Goal: Information Seeking & Learning: Learn about a topic

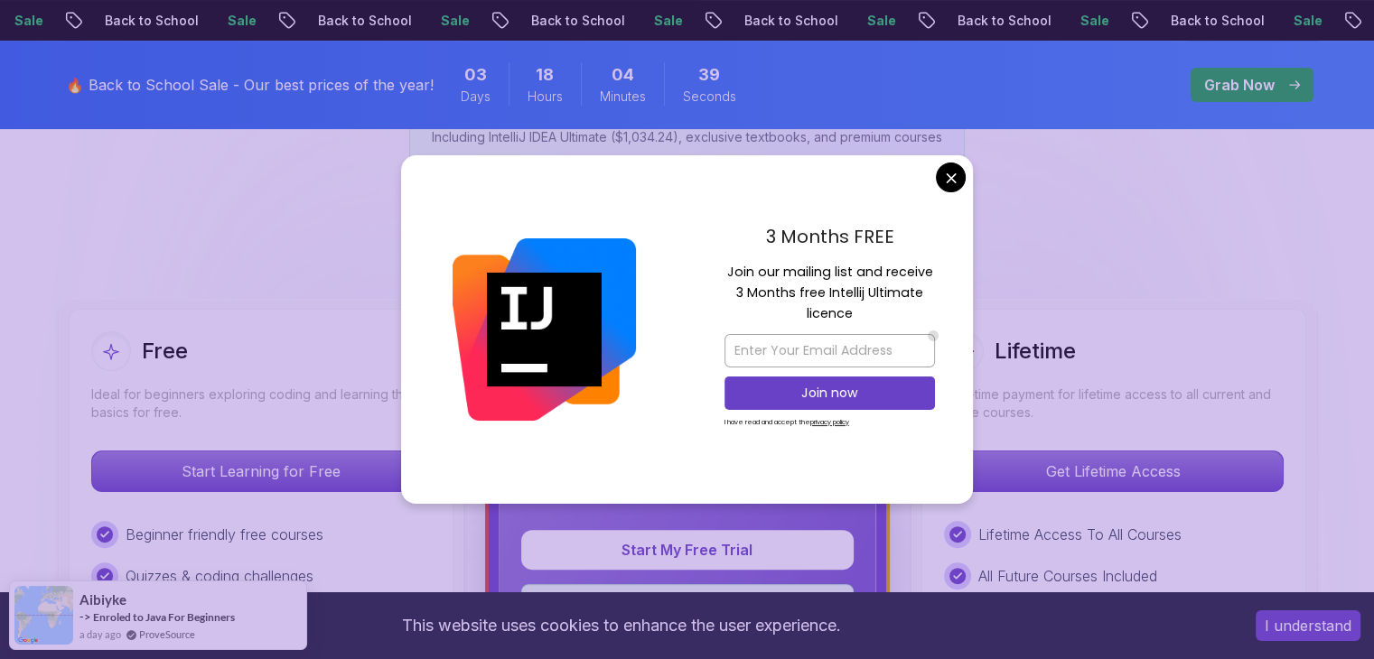
scroll to position [361, 0]
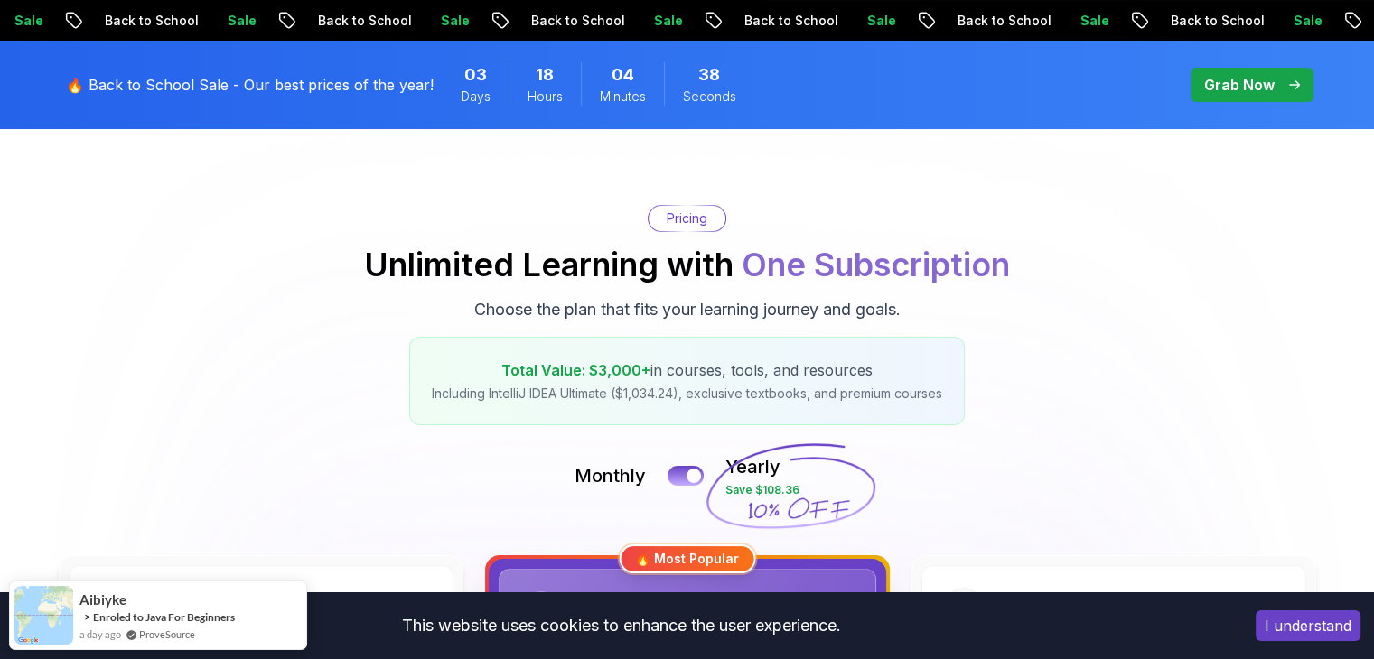
scroll to position [0, 0]
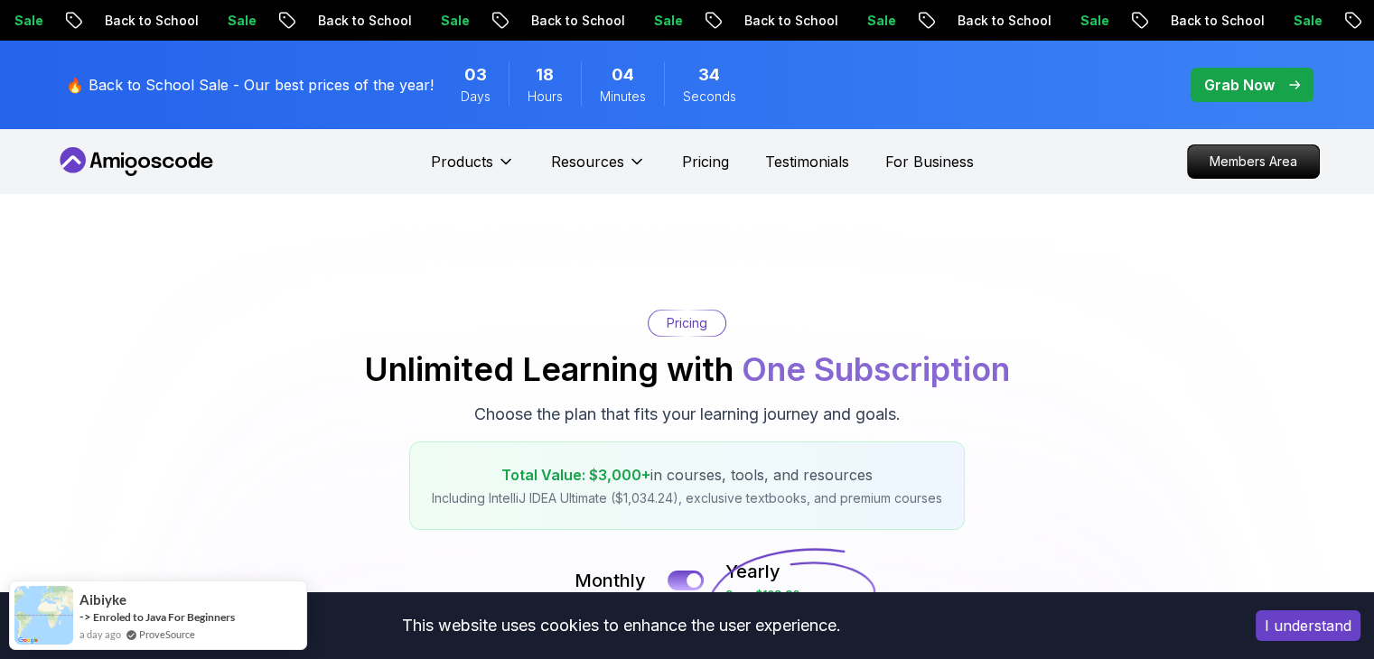
click at [120, 172] on icon at bounding box center [136, 161] width 163 height 29
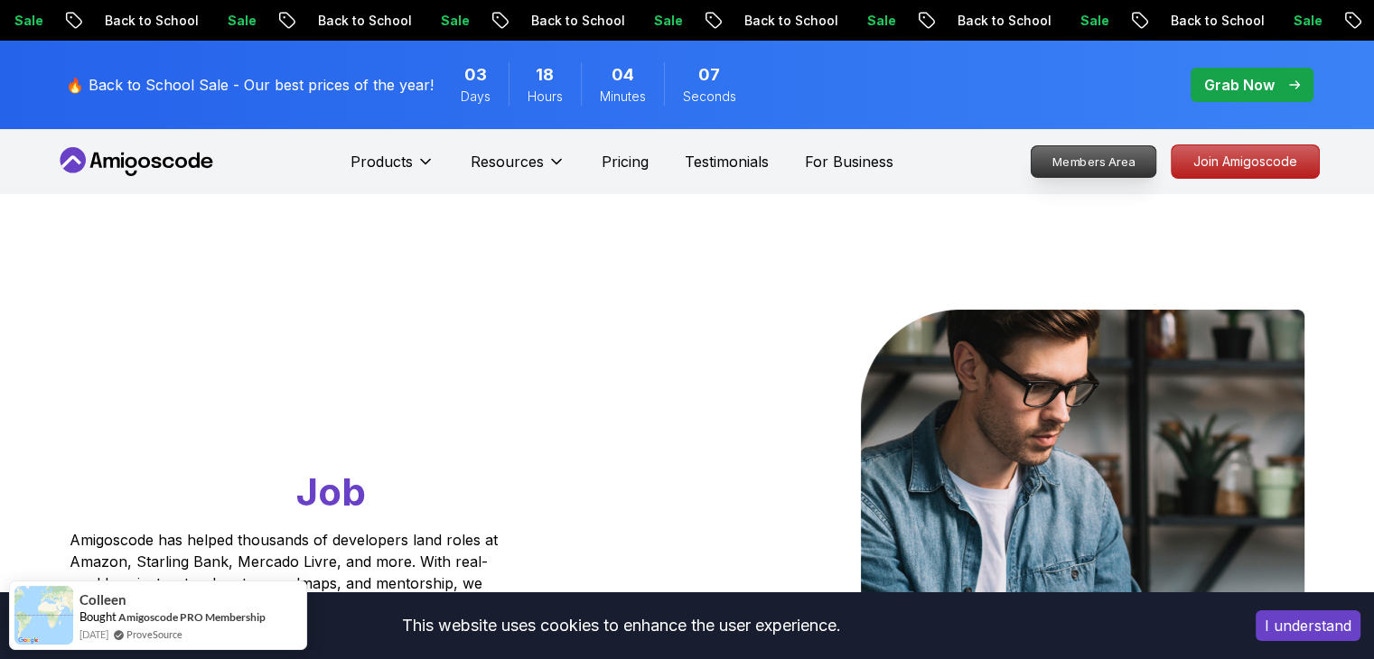
click at [1091, 159] on p "Members Area" at bounding box center [1093, 161] width 125 height 31
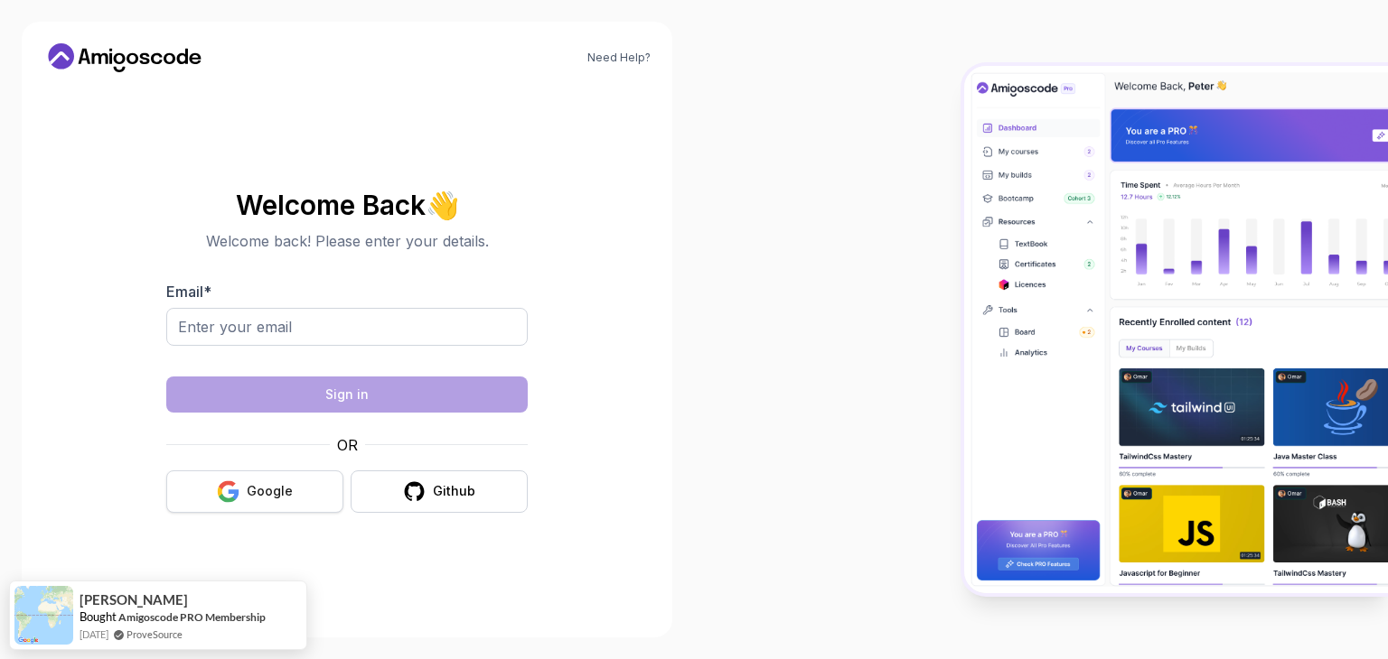
click at [215, 488] on button "Google" at bounding box center [254, 492] width 177 height 42
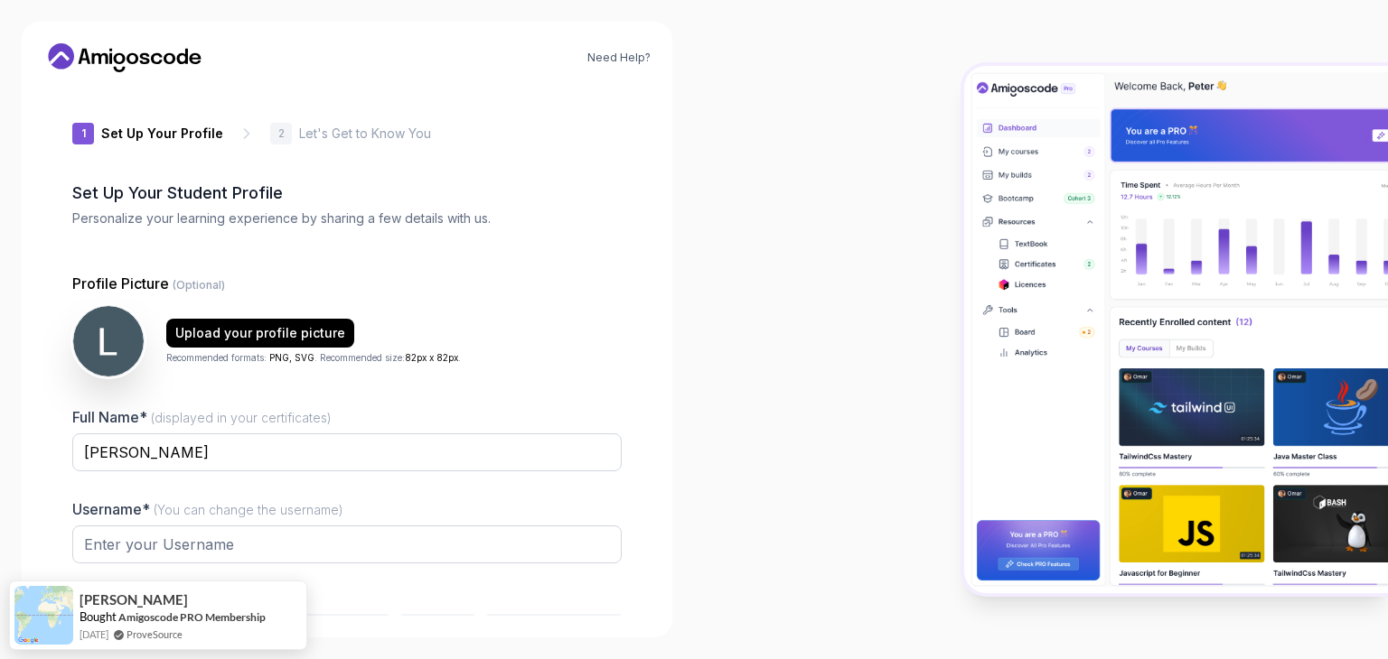
type input "quickhummingbird69bbe"
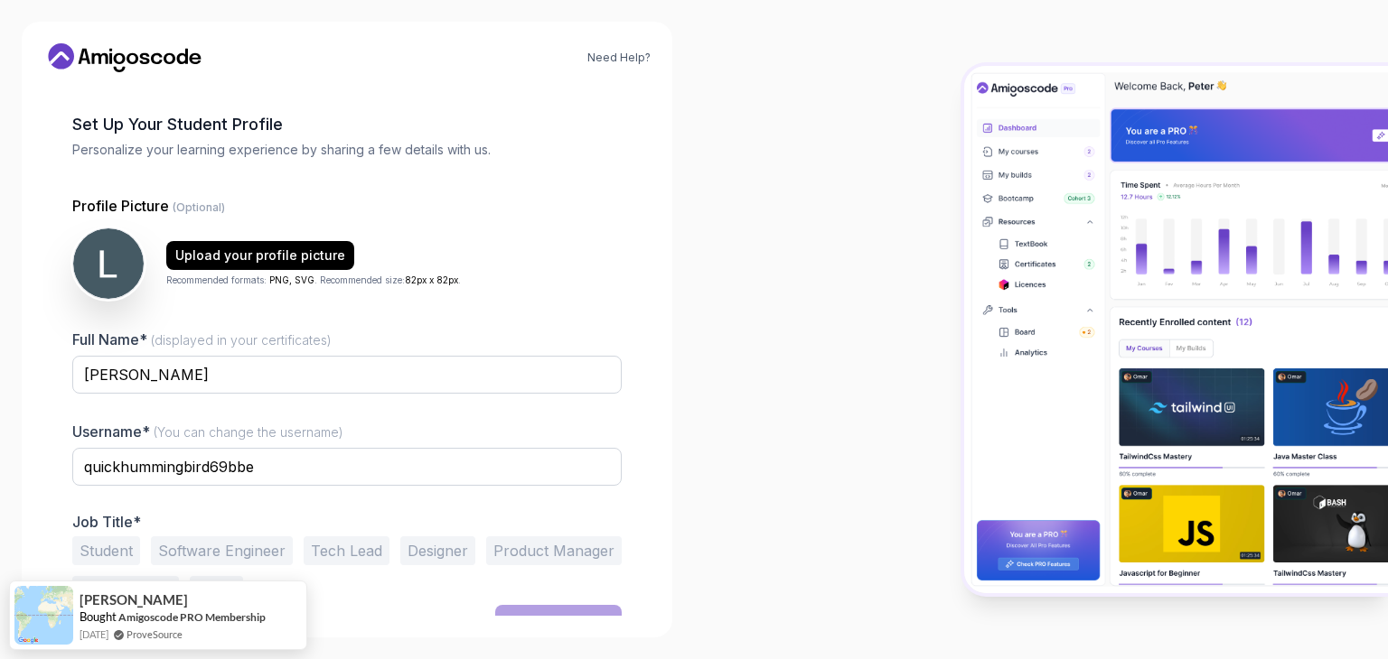
scroll to position [94, 0]
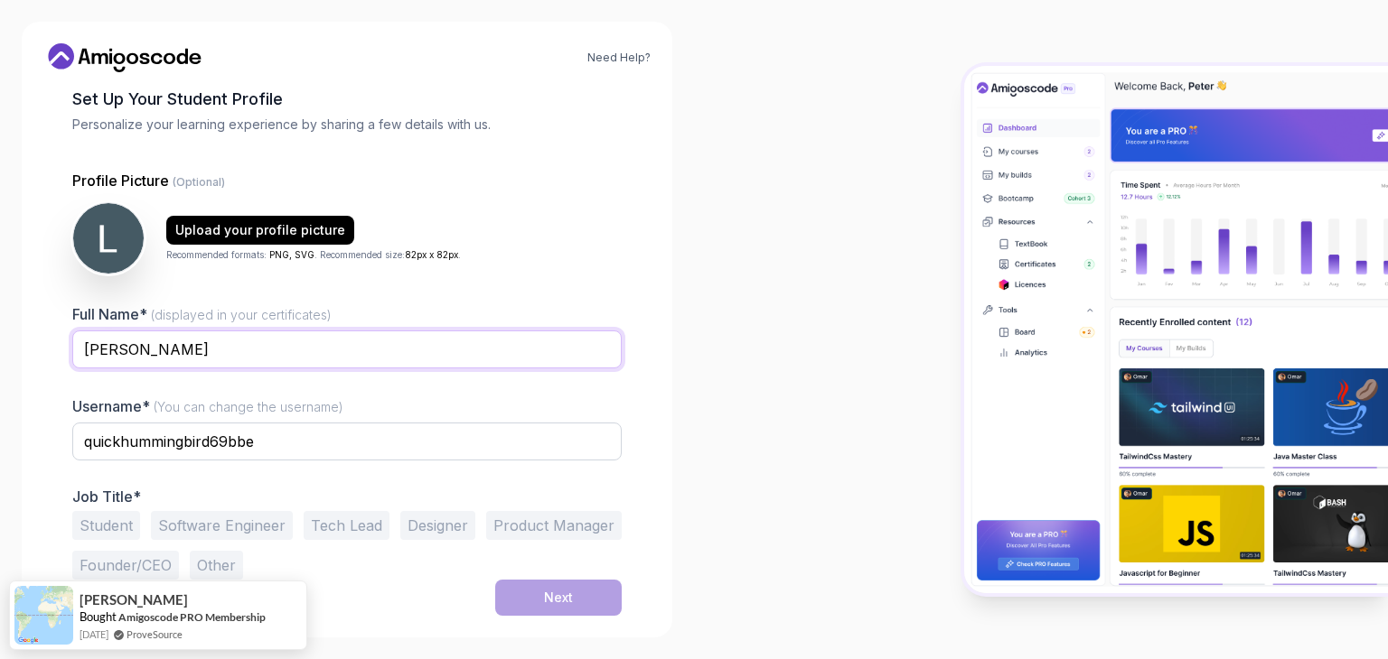
click at [233, 345] on input "Larissa Alinny" at bounding box center [346, 350] width 549 height 38
click at [708, 304] on div at bounding box center [1041, 329] width 694 height 659
click at [249, 351] on input "Larissa Alinny" at bounding box center [346, 350] width 549 height 38
type input "Larissa Alinny E. da Silva"
click at [758, 308] on div at bounding box center [1041, 329] width 694 height 659
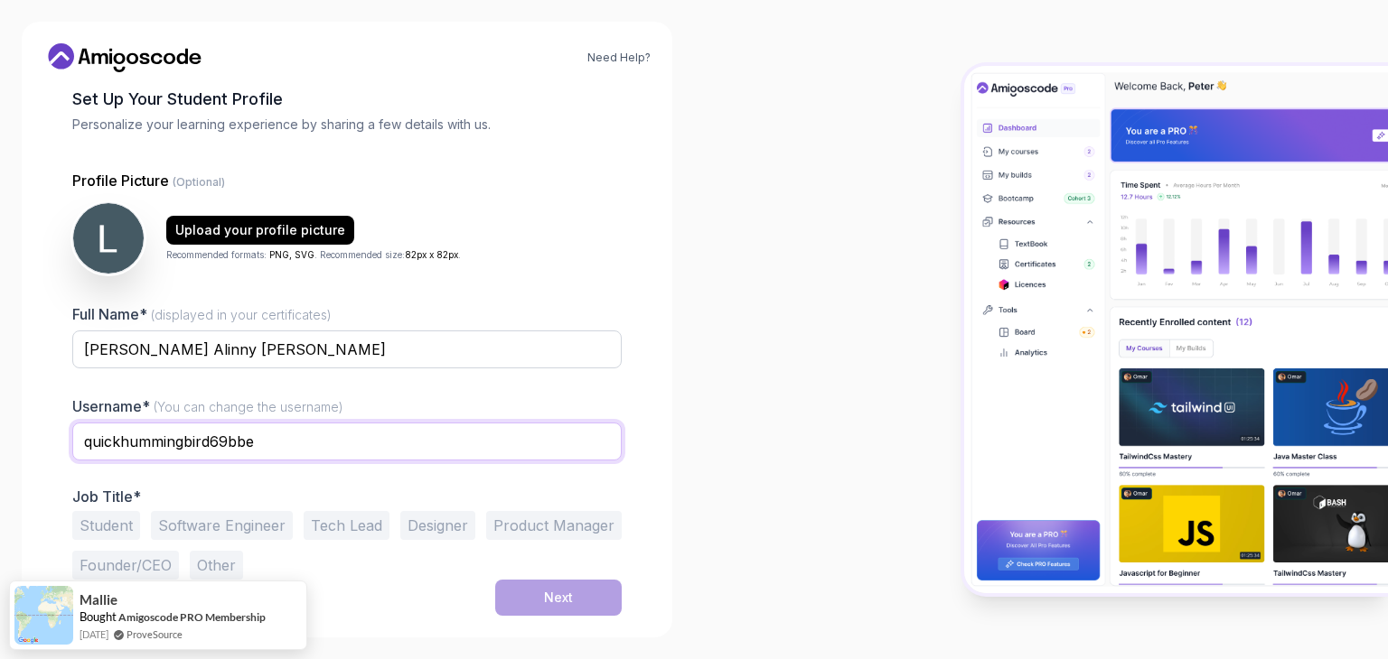
click at [259, 435] on input "quickhummingbird69bbe" at bounding box center [346, 442] width 549 height 38
click at [585, 581] on form "Profile Picture (Optional) Upload your profile picture Recommended formats: PNG…" at bounding box center [346, 393] width 549 height 446
click at [110, 516] on button "Student" at bounding box center [106, 525] width 68 height 29
drag, startPoint x: 336, startPoint y: 449, endPoint x: 124, endPoint y: 470, distance: 213.3
click at [126, 470] on div "quickhummingbird69bbe" at bounding box center [346, 452] width 549 height 58
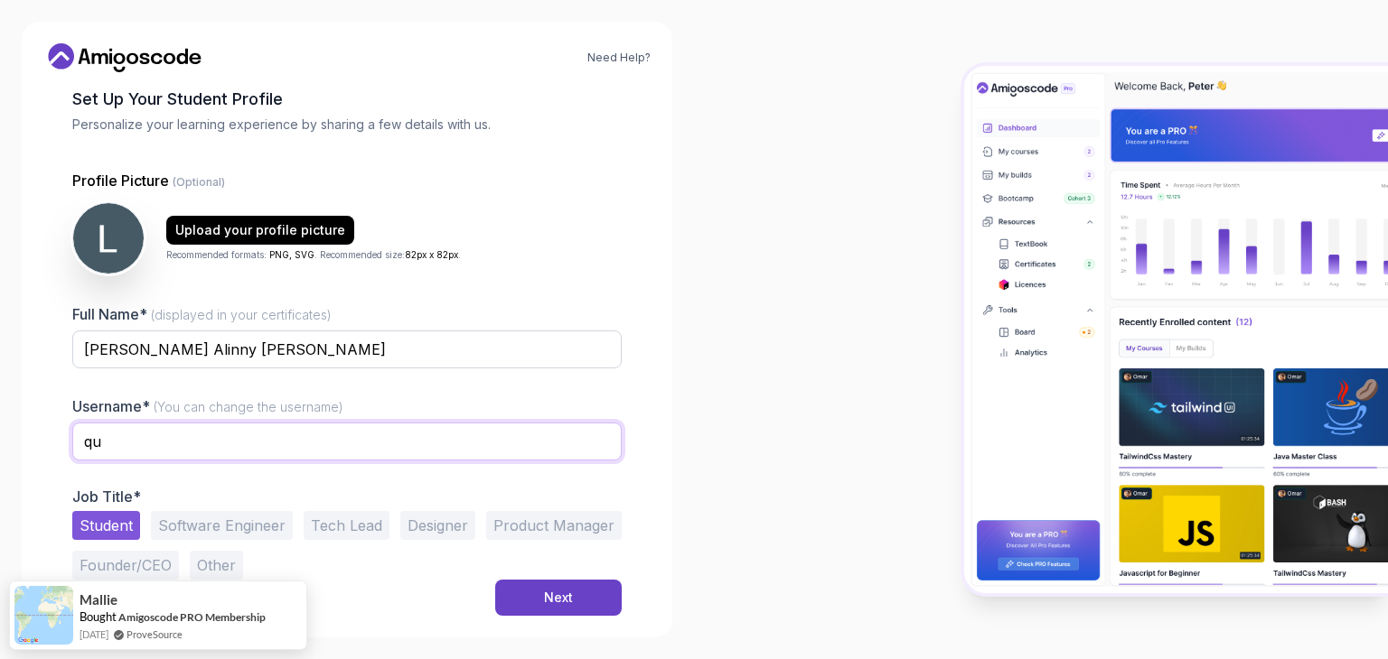
type input "q"
click at [531, 602] on button "Next" at bounding box center [558, 598] width 126 height 36
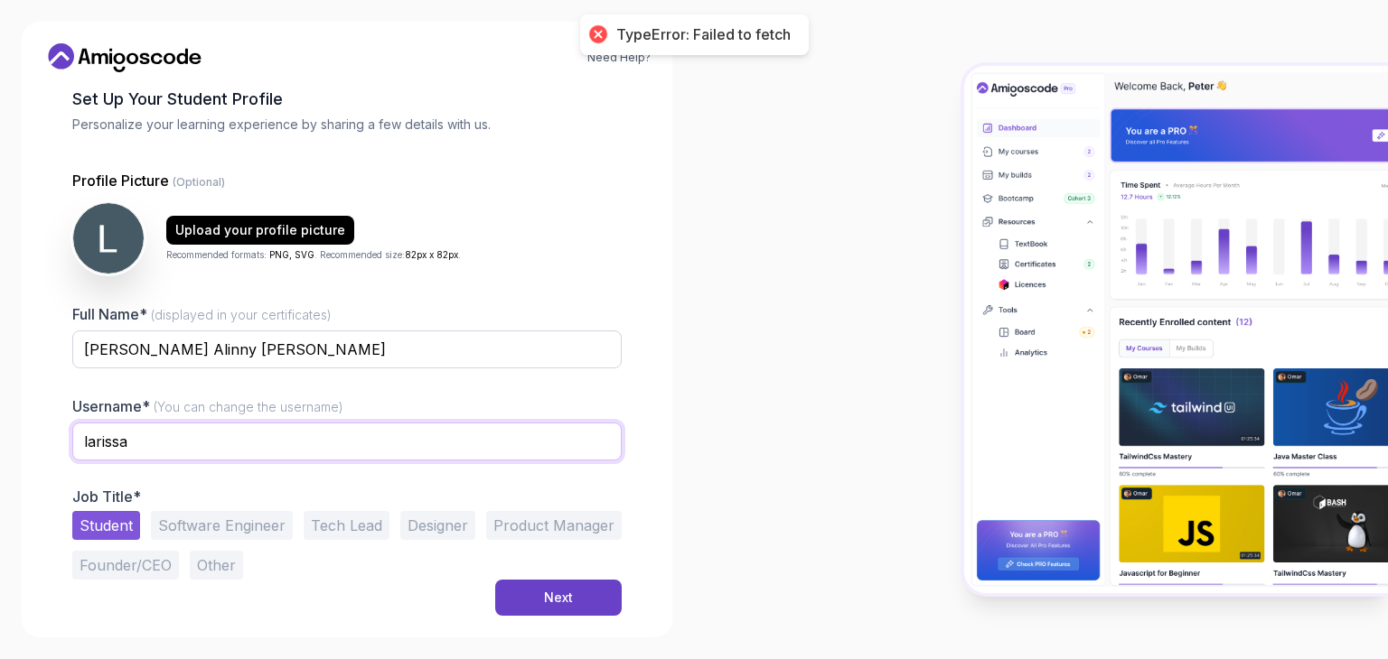
click at [143, 455] on input "larissa" at bounding box center [346, 442] width 549 height 38
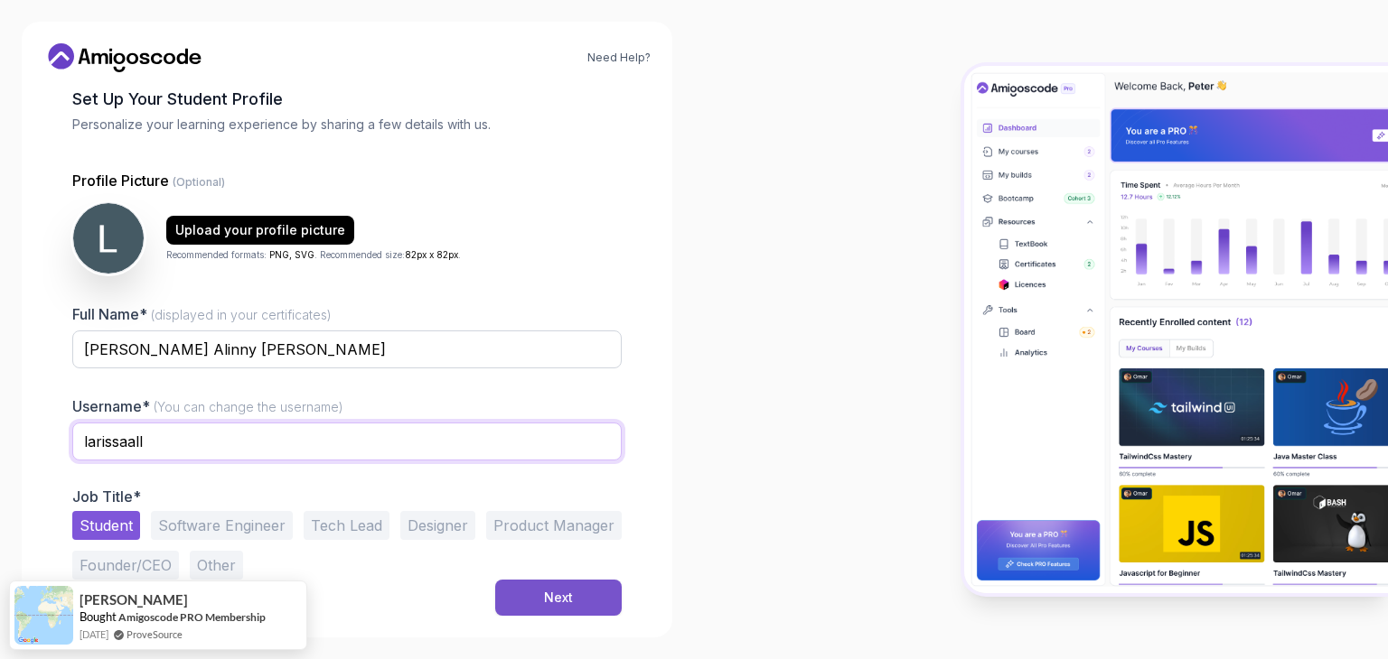
type input "larissaall"
click at [558, 591] on div "Next" at bounding box center [558, 598] width 29 height 18
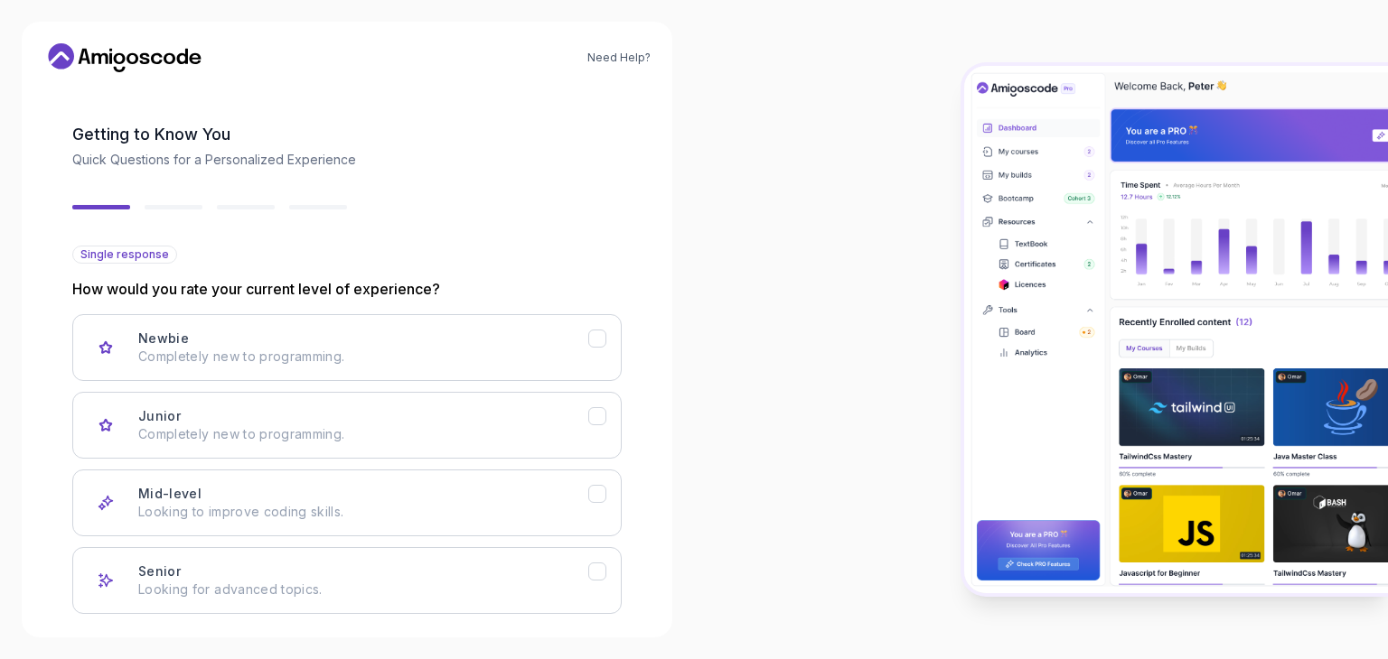
scroll to position [0, 0]
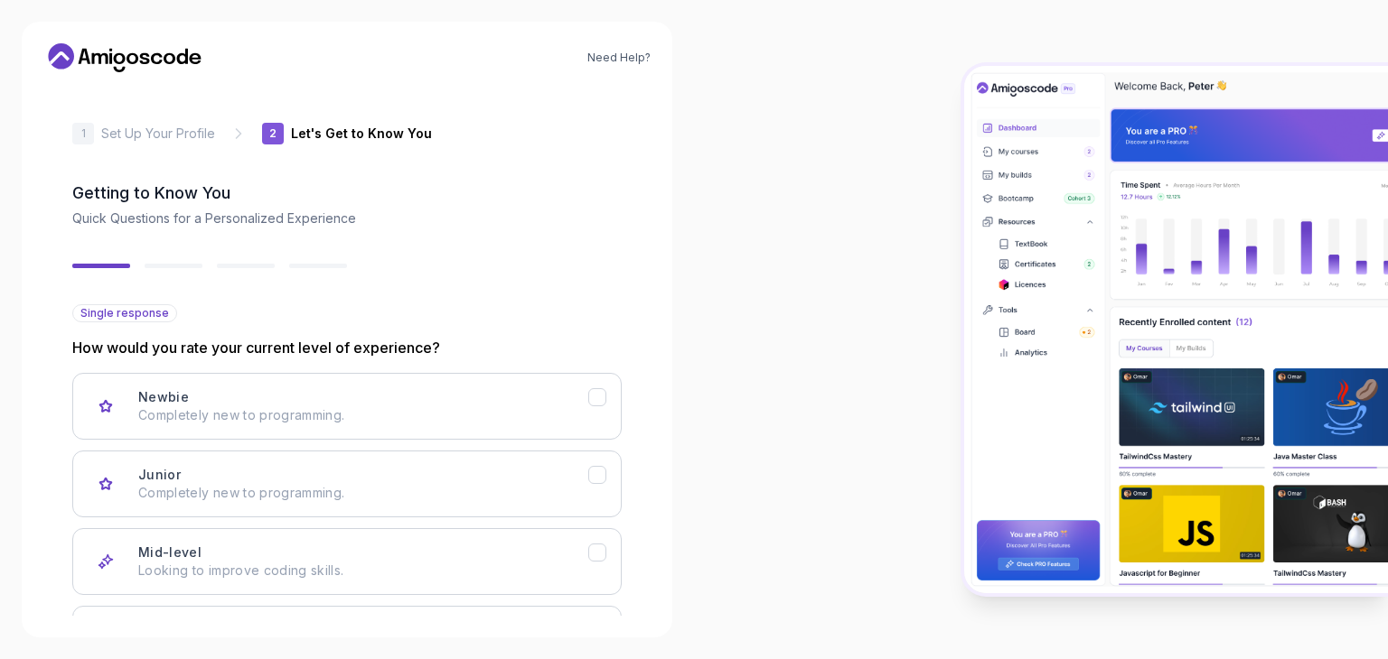
click at [116, 136] on p "Set Up Your Profile" at bounding box center [158, 134] width 114 height 18
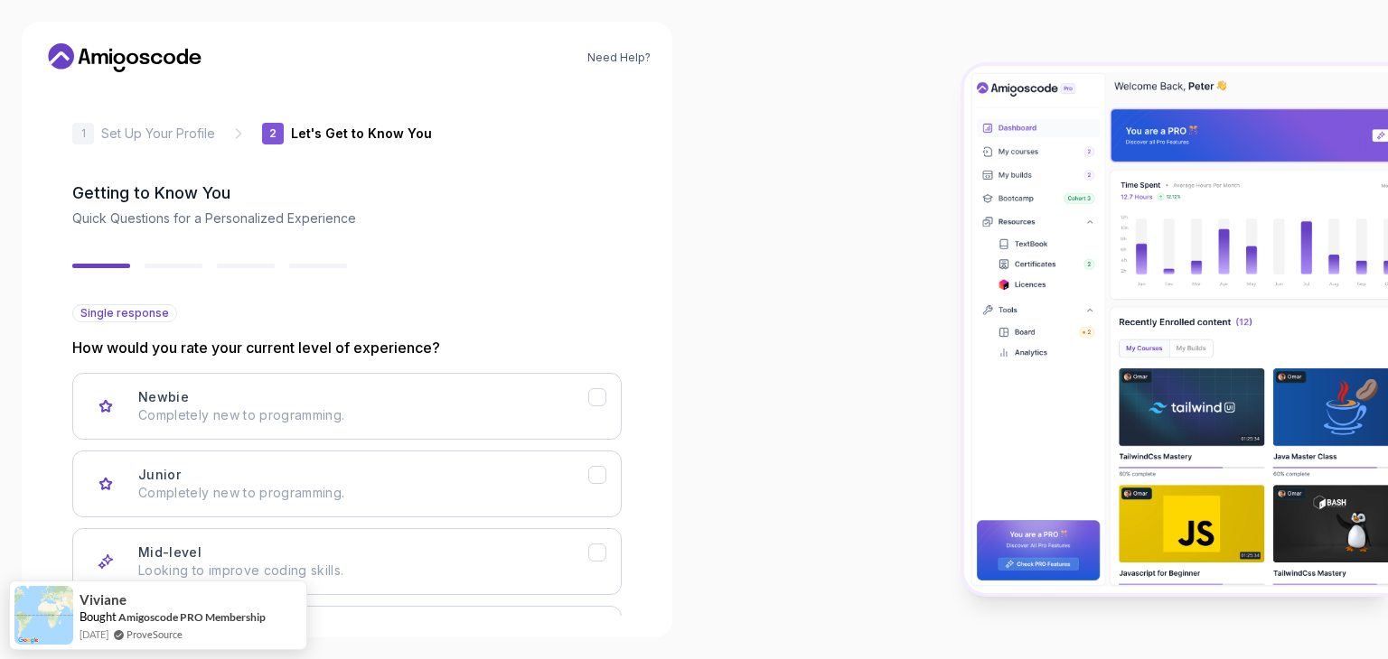
click at [234, 127] on icon at bounding box center [238, 134] width 18 height 18
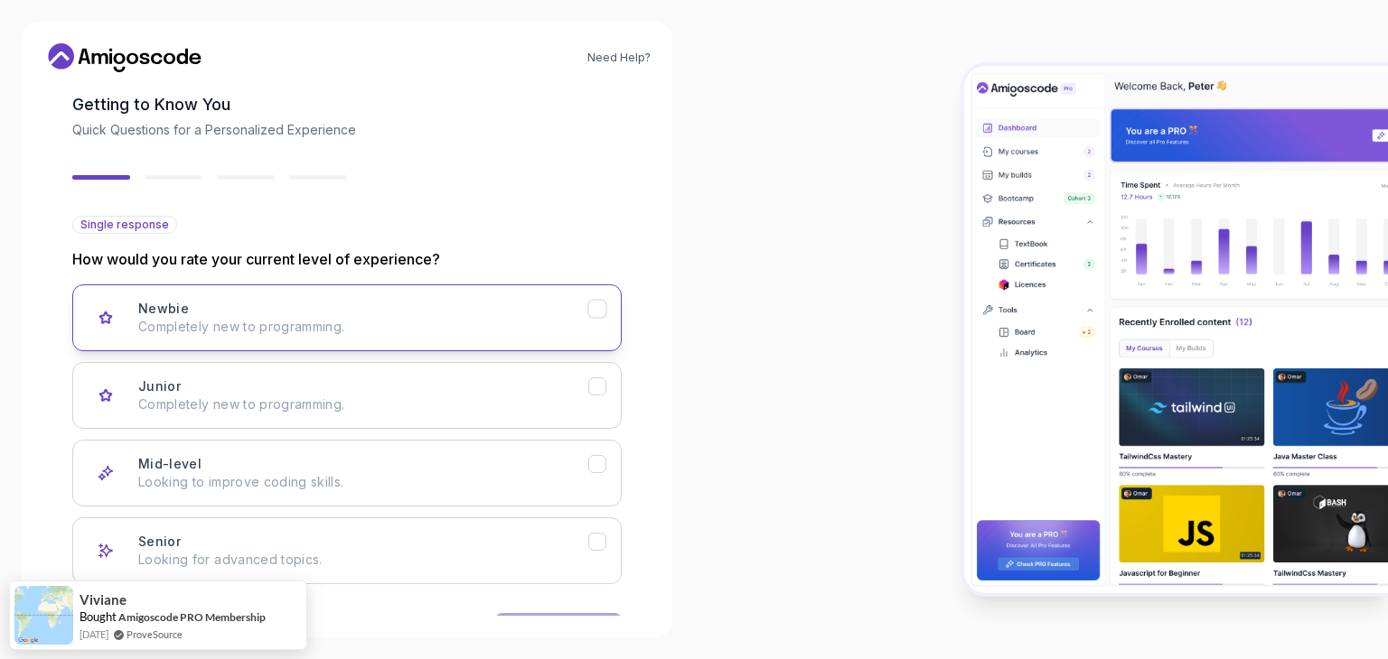
scroll to position [149, 0]
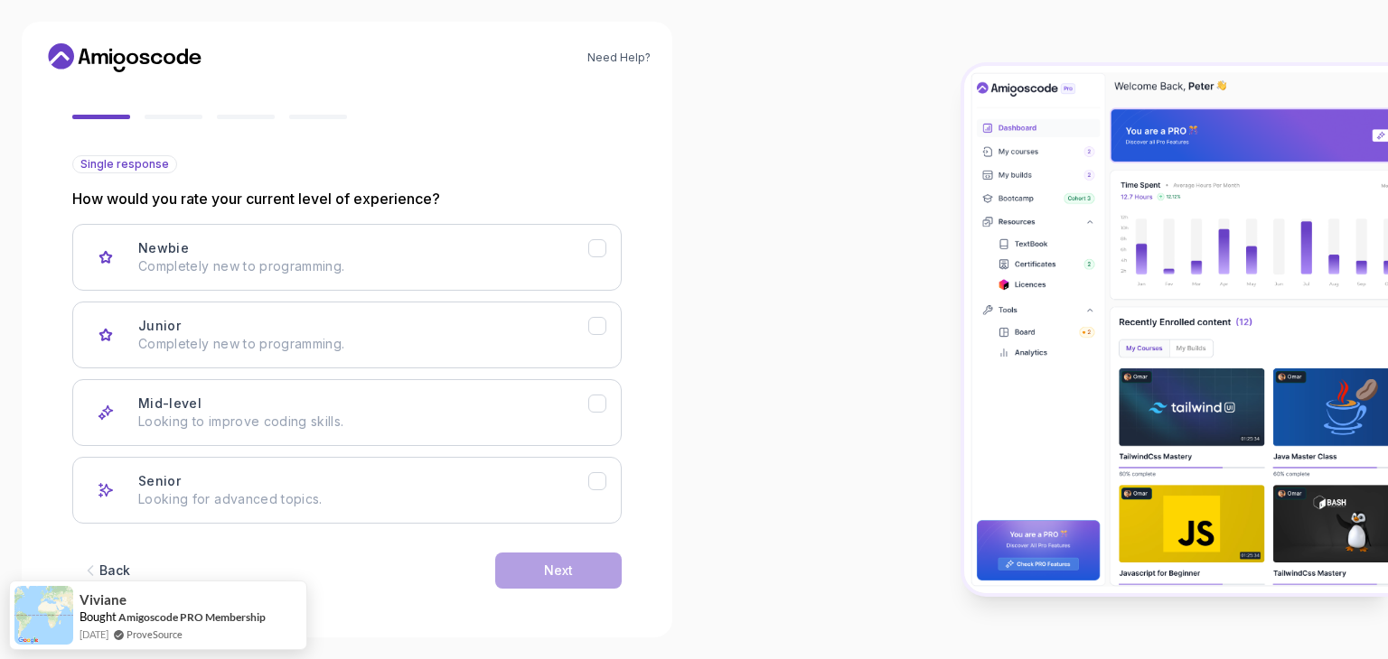
click at [108, 562] on div "Back" at bounding box center [114, 571] width 31 height 18
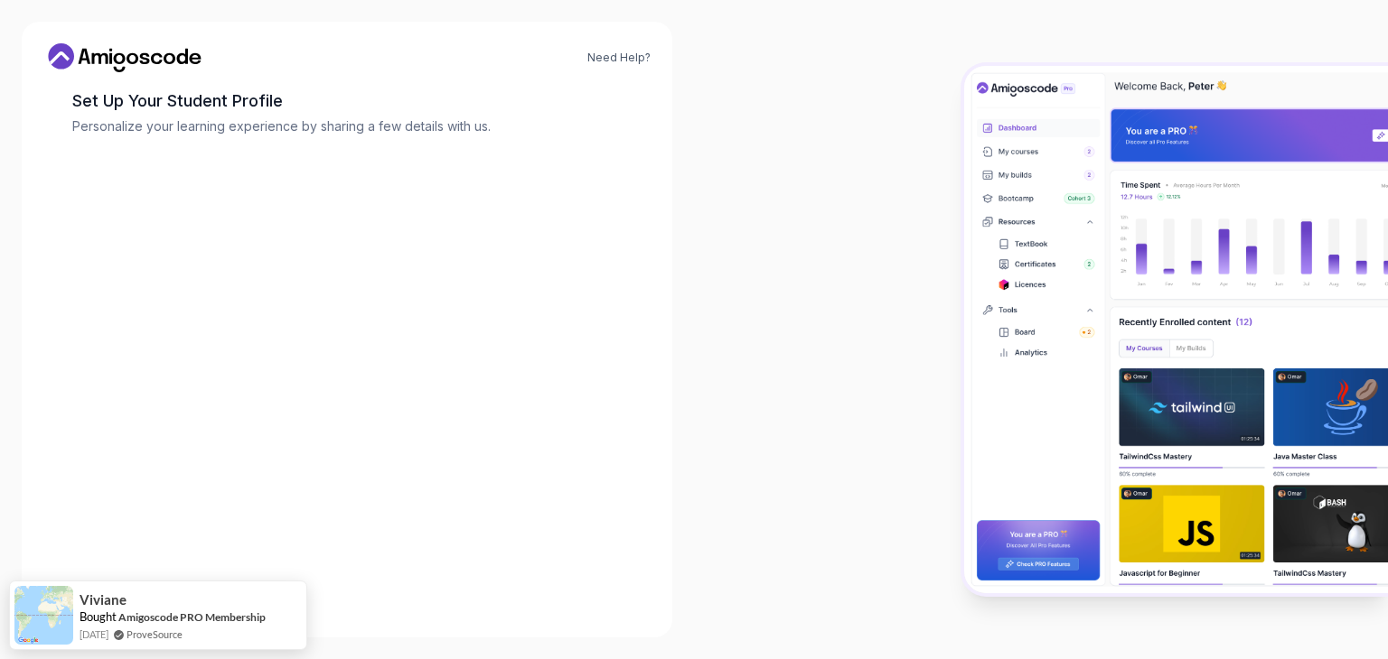
scroll to position [94, 0]
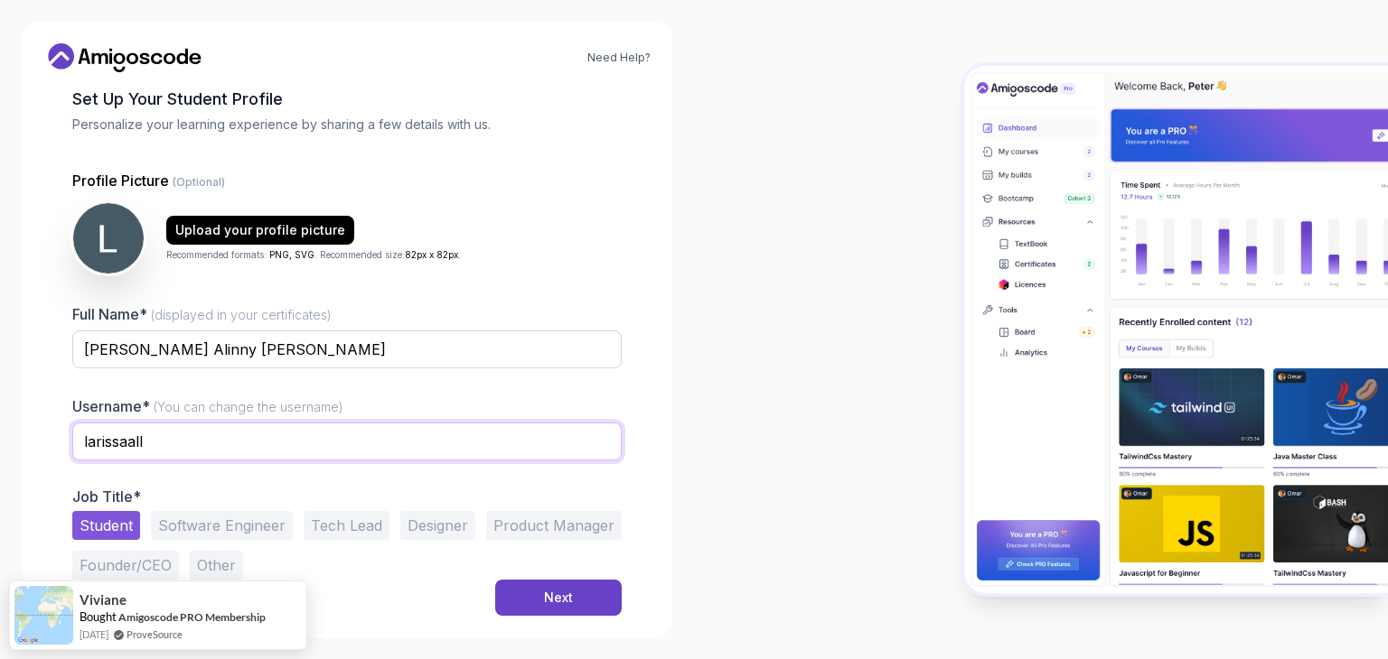
drag, startPoint x: 205, startPoint y: 452, endPoint x: 199, endPoint y: 463, distance: 13.3
click at [199, 463] on div "larissaall" at bounding box center [346, 452] width 549 height 58
drag, startPoint x: 164, startPoint y: 438, endPoint x: 128, endPoint y: 430, distance: 36.2
click at [128, 430] on input "larissaall" at bounding box center [346, 442] width 549 height 38
type input "larissabr"
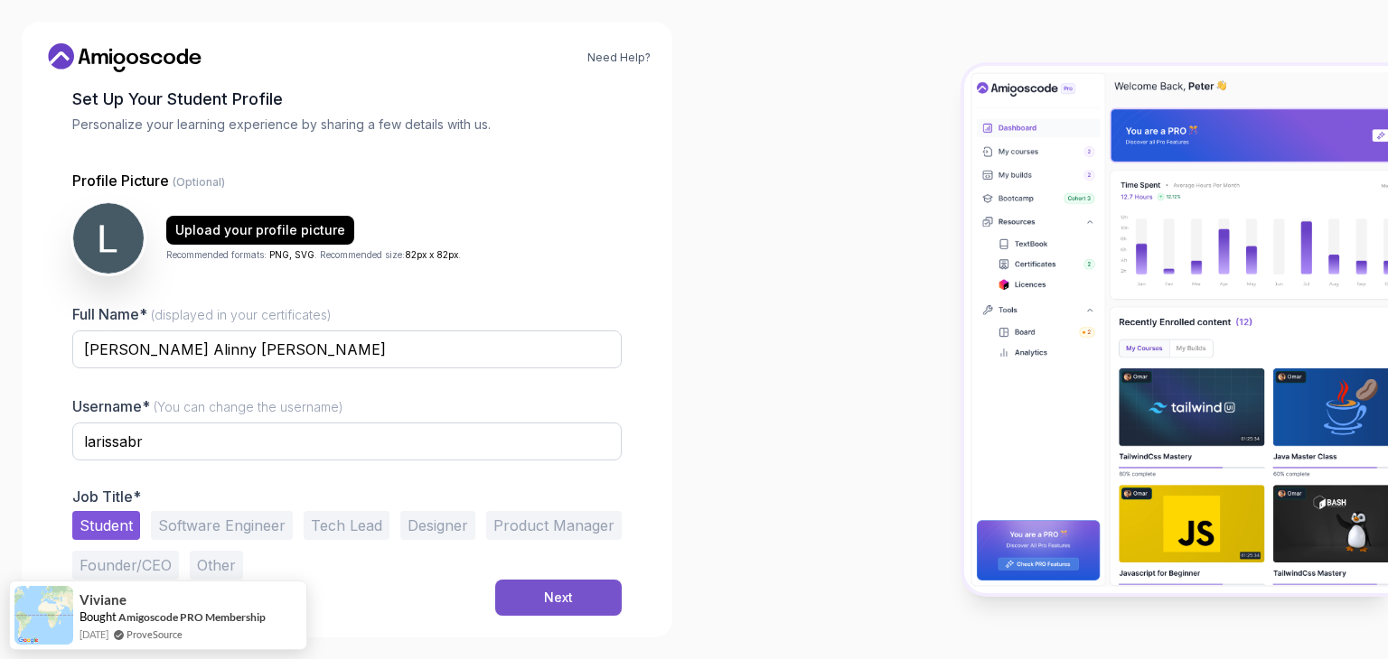
click at [585, 600] on button "Next" at bounding box center [558, 598] width 126 height 36
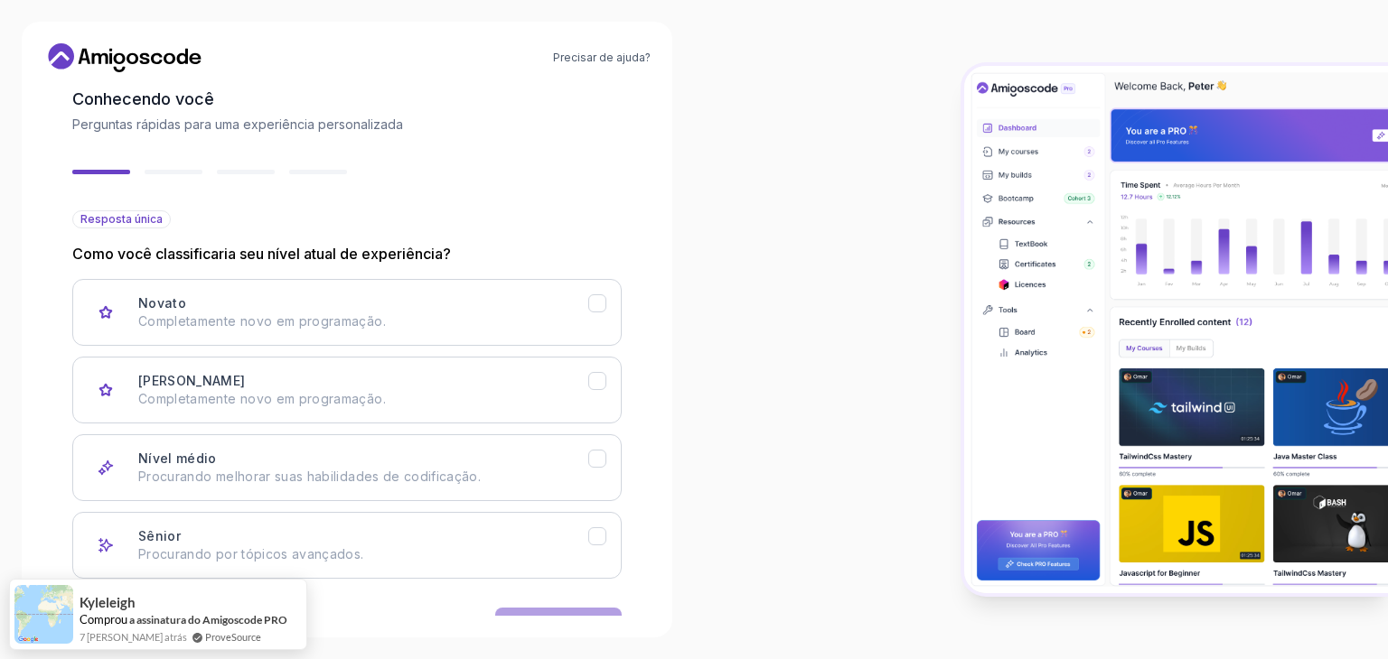
click at [725, 35] on div at bounding box center [1041, 329] width 694 height 659
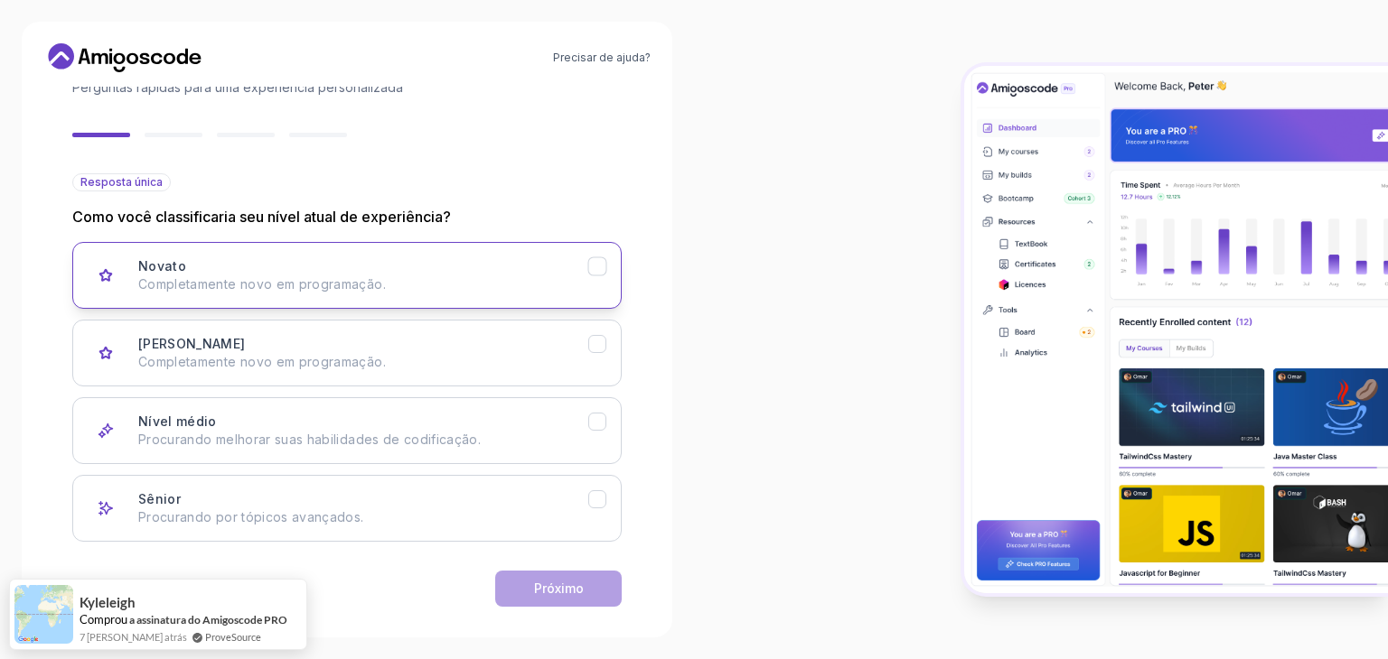
scroll to position [149, 0]
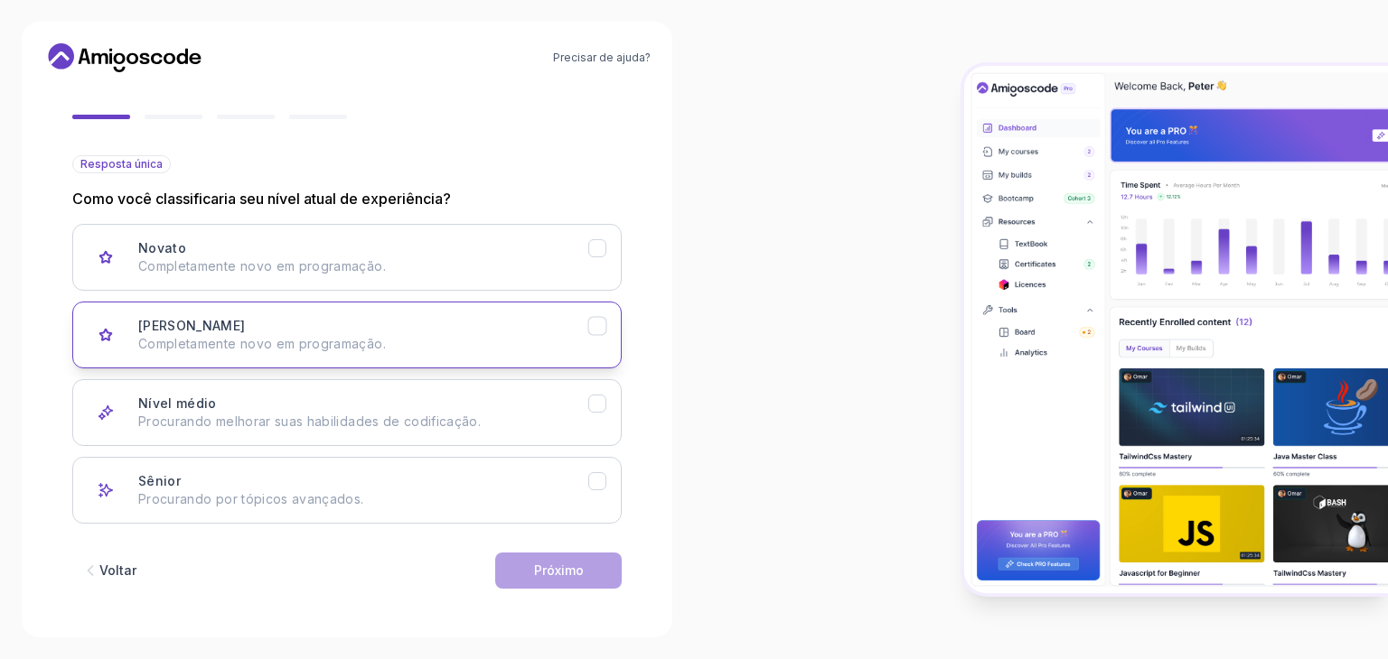
click at [600, 324] on icon "Júnior" at bounding box center [597, 326] width 17 height 17
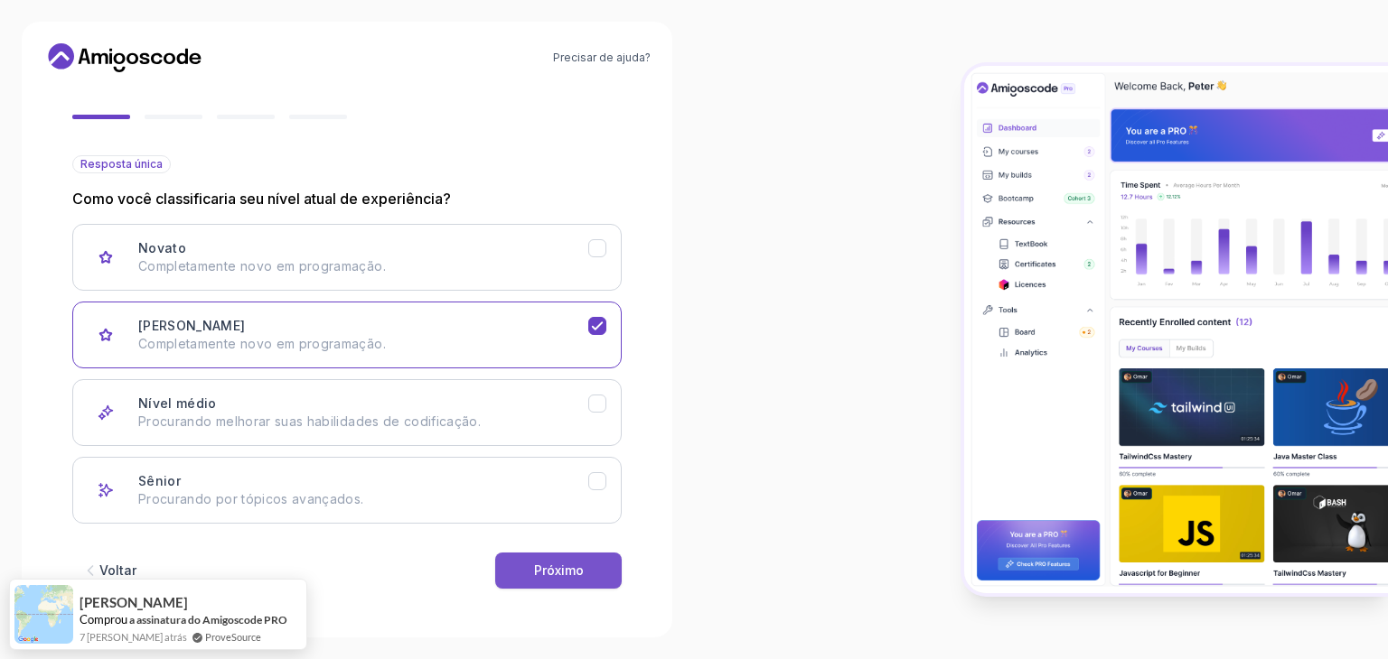
click at [604, 564] on button "Próximo" at bounding box center [558, 571] width 126 height 36
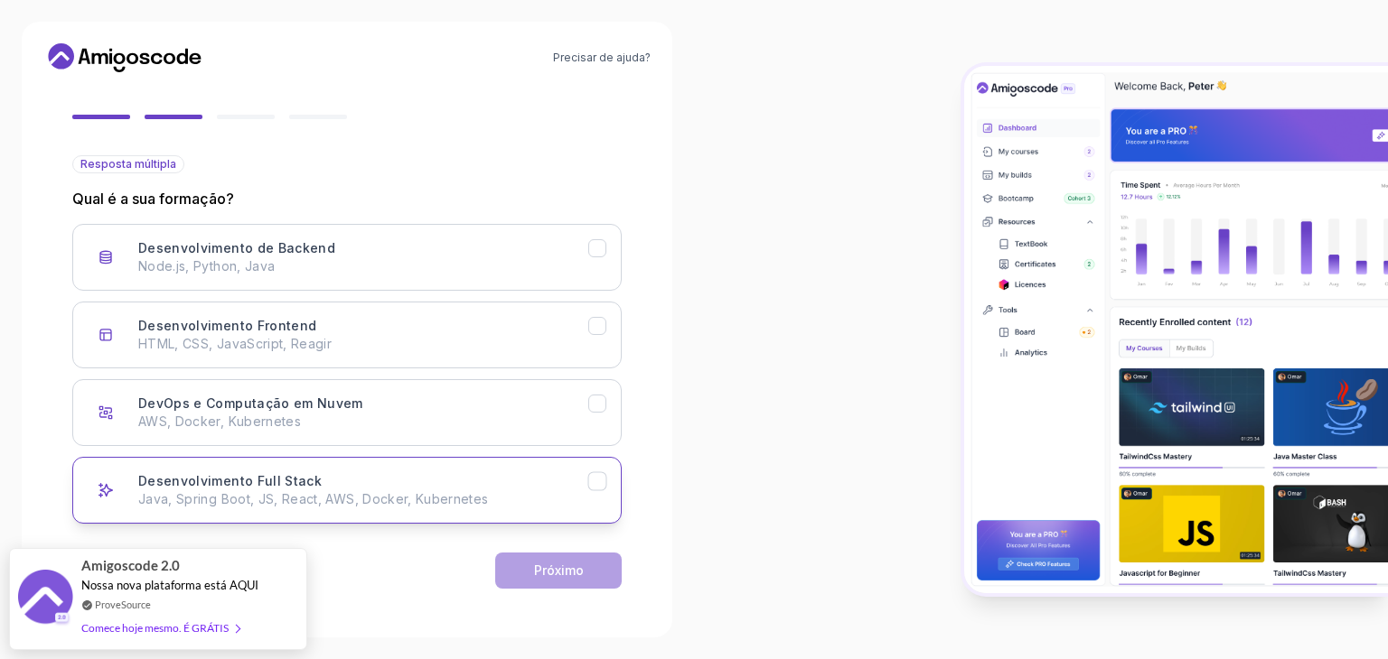
click at [358, 476] on div "Desenvolvimento Full Stack Java, Spring Boot, JS, React, AWS, Docker, Kubernetes" at bounding box center [363, 490] width 450 height 36
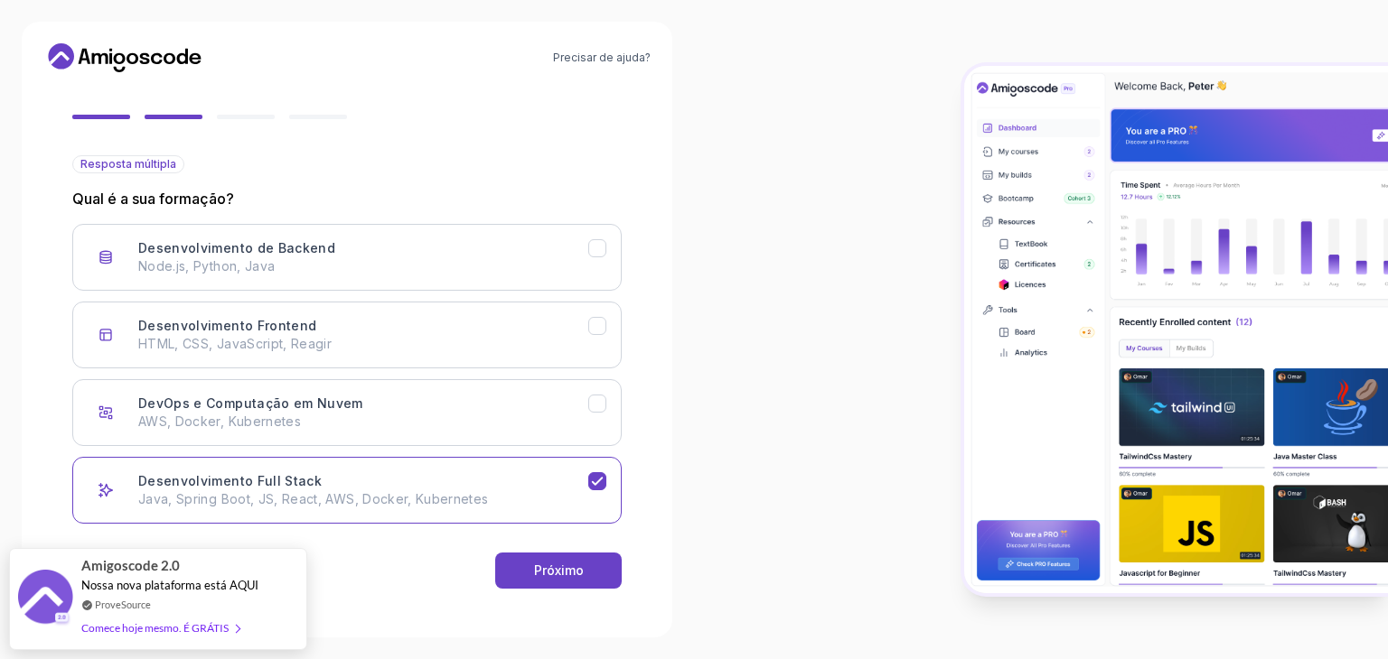
click at [595, 588] on div "Voltar Próximo" at bounding box center [346, 571] width 549 height 94
click at [595, 579] on button "Próximo" at bounding box center [558, 571] width 126 height 36
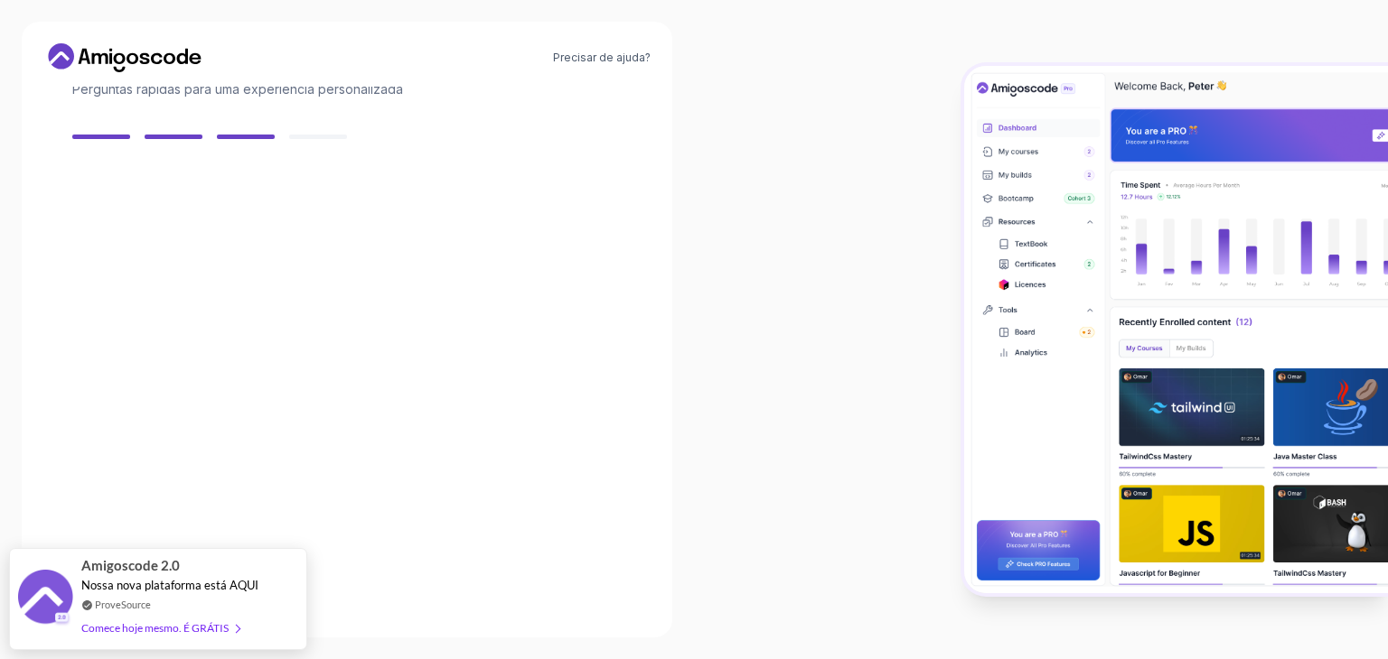
scroll to position [129, 0]
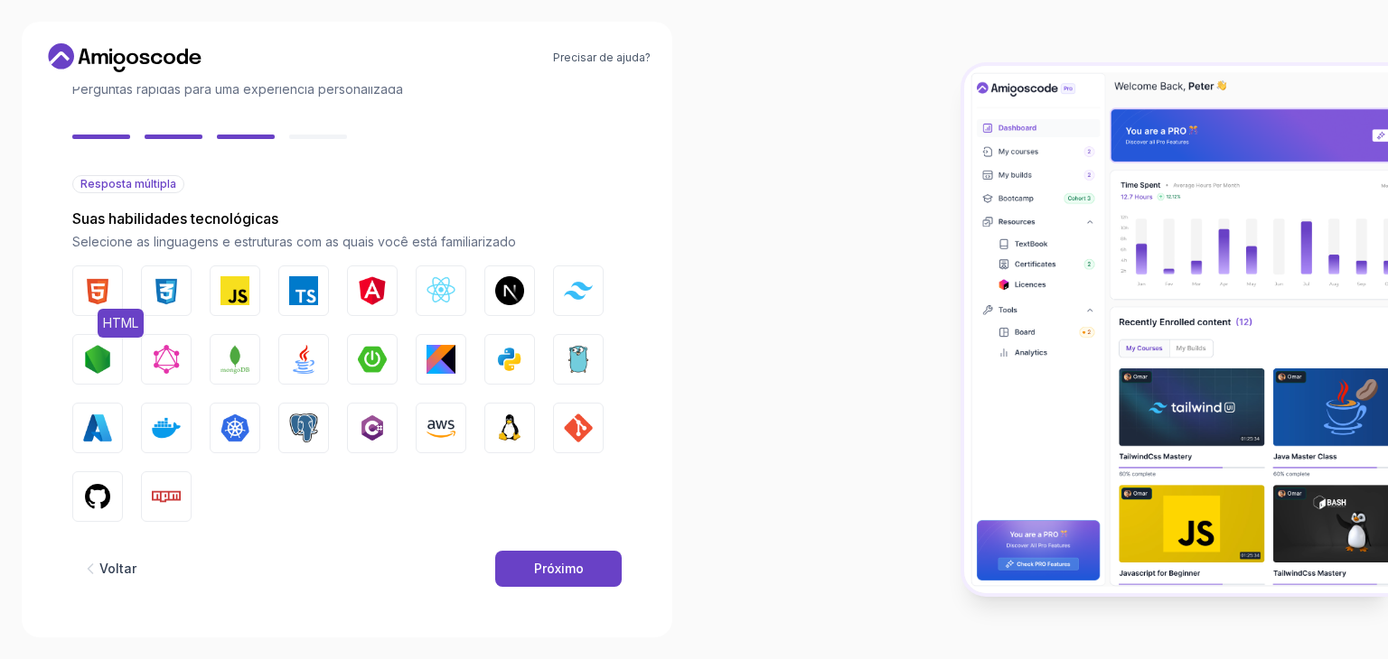
click at [108, 295] on img "button" at bounding box center [97, 290] width 29 height 29
click at [162, 294] on img "button" at bounding box center [166, 290] width 29 height 29
click at [228, 283] on img "button" at bounding box center [234, 290] width 29 height 29
click at [441, 288] on img "button" at bounding box center [440, 290] width 29 height 29
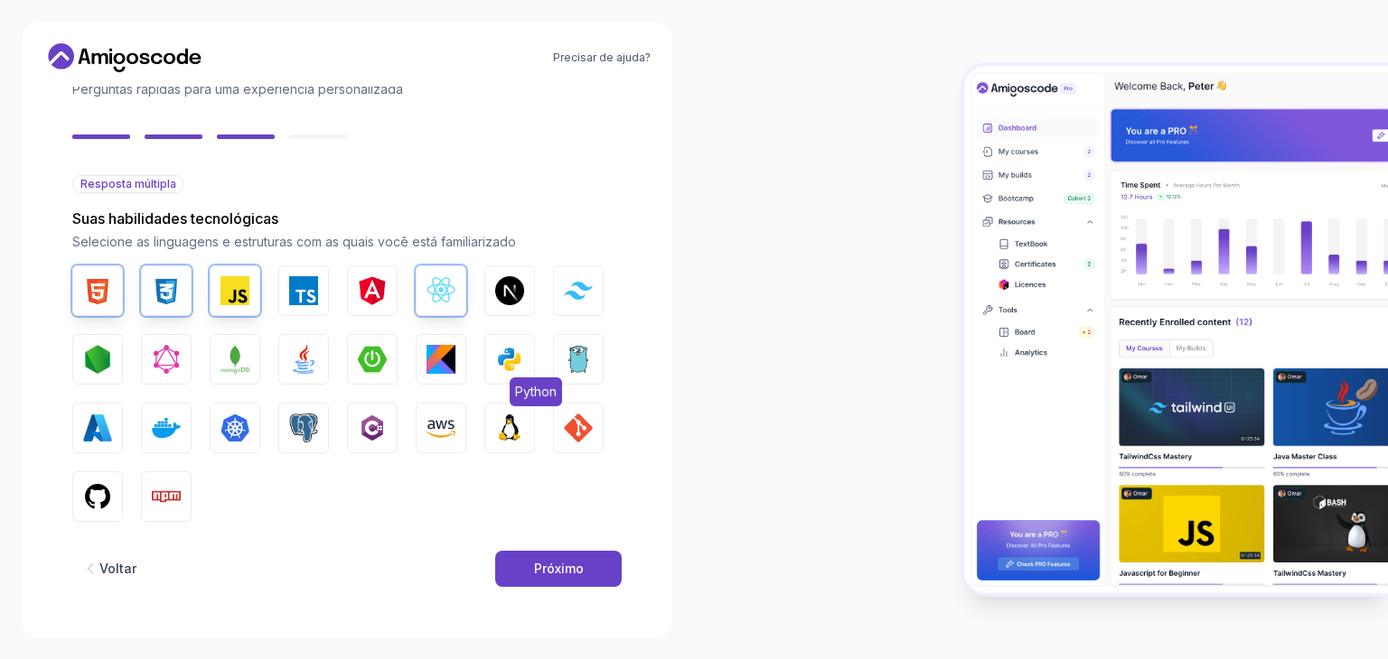
click at [510, 371] on img "button" at bounding box center [509, 359] width 29 height 29
click at [310, 359] on img "button" at bounding box center [303, 359] width 29 height 29
click at [302, 422] on img "button" at bounding box center [303, 428] width 29 height 29
click at [102, 485] on img "button" at bounding box center [97, 496] width 29 height 29
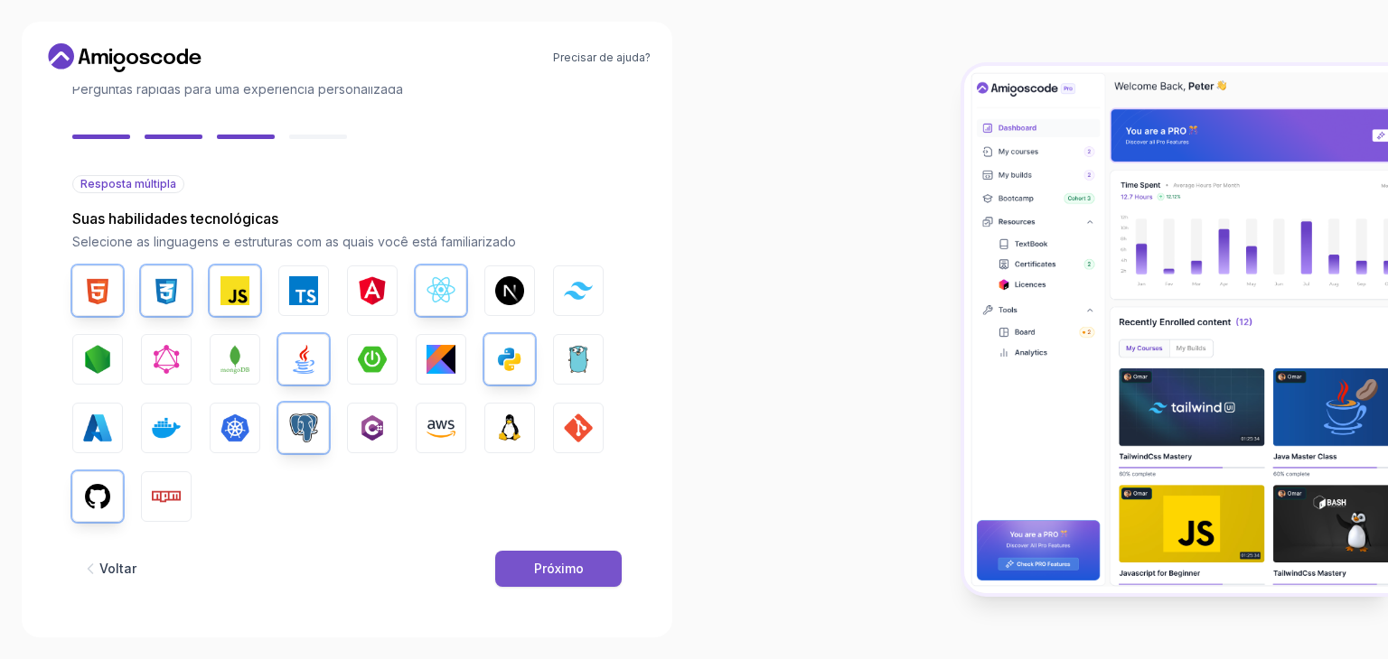
click at [550, 563] on font "Próximo" at bounding box center [559, 568] width 50 height 15
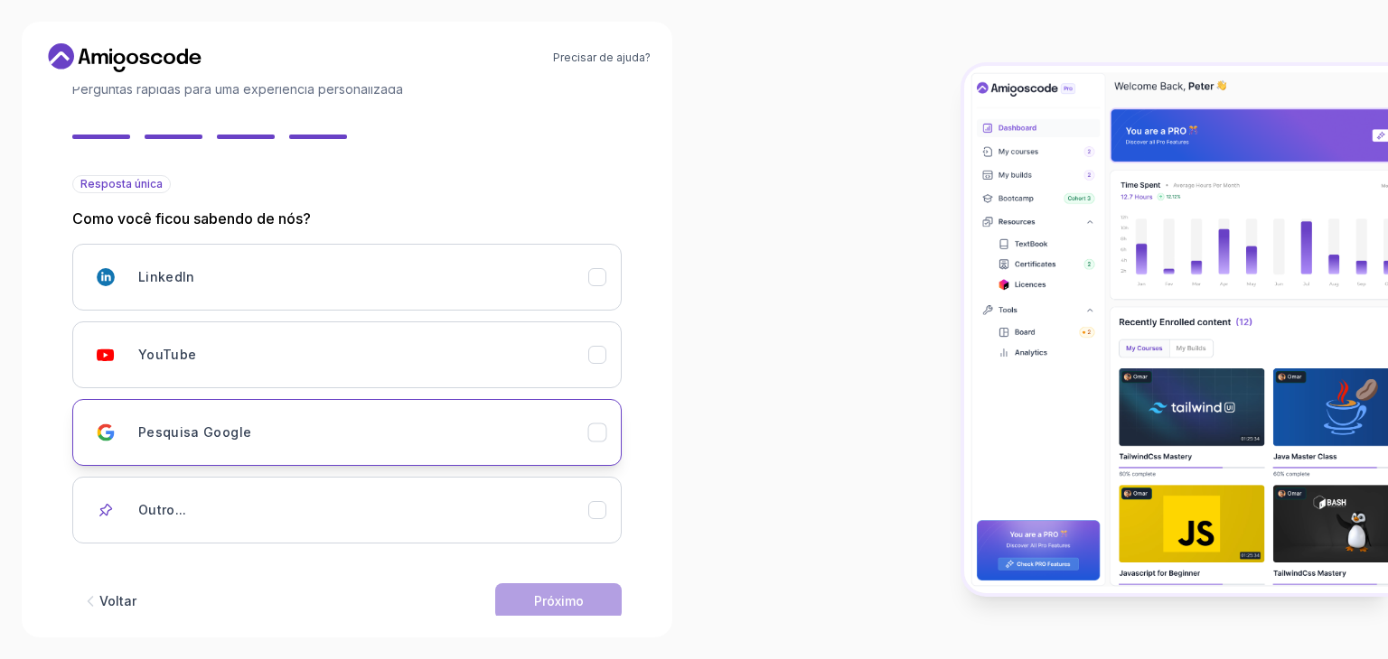
scroll to position [160, 0]
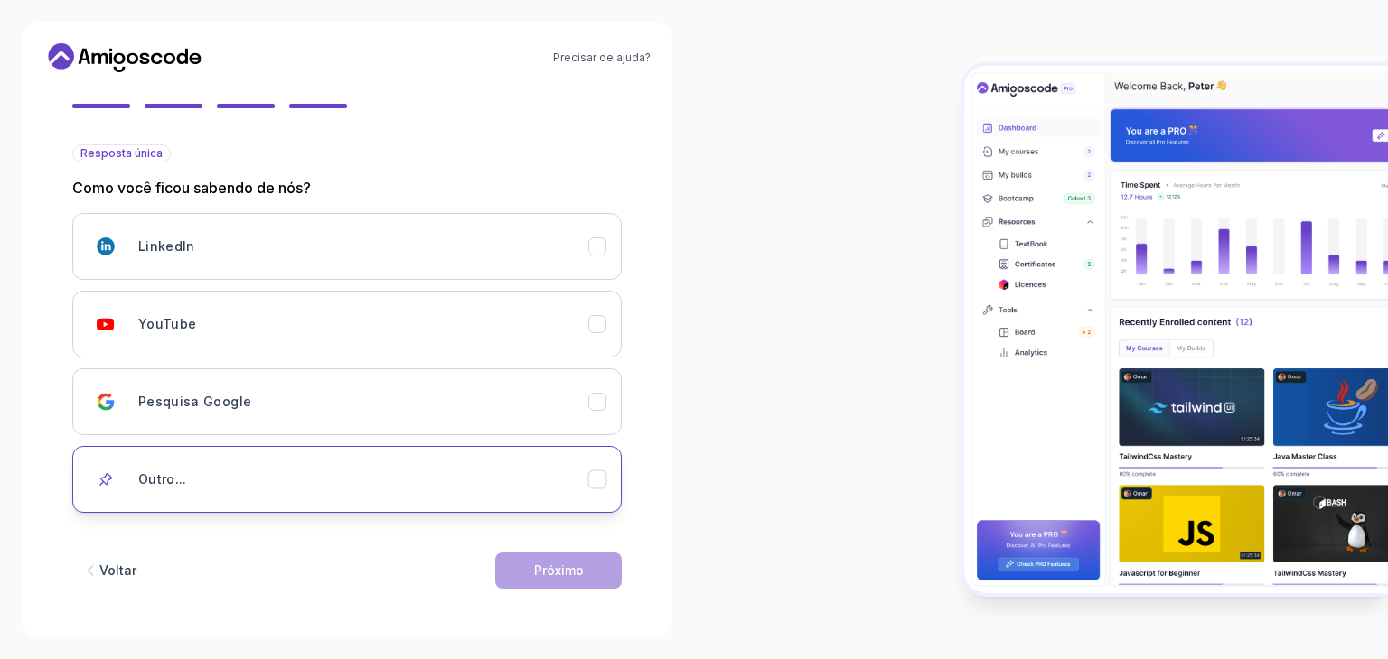
click at [190, 492] on div "Outro..." at bounding box center [363, 480] width 450 height 36
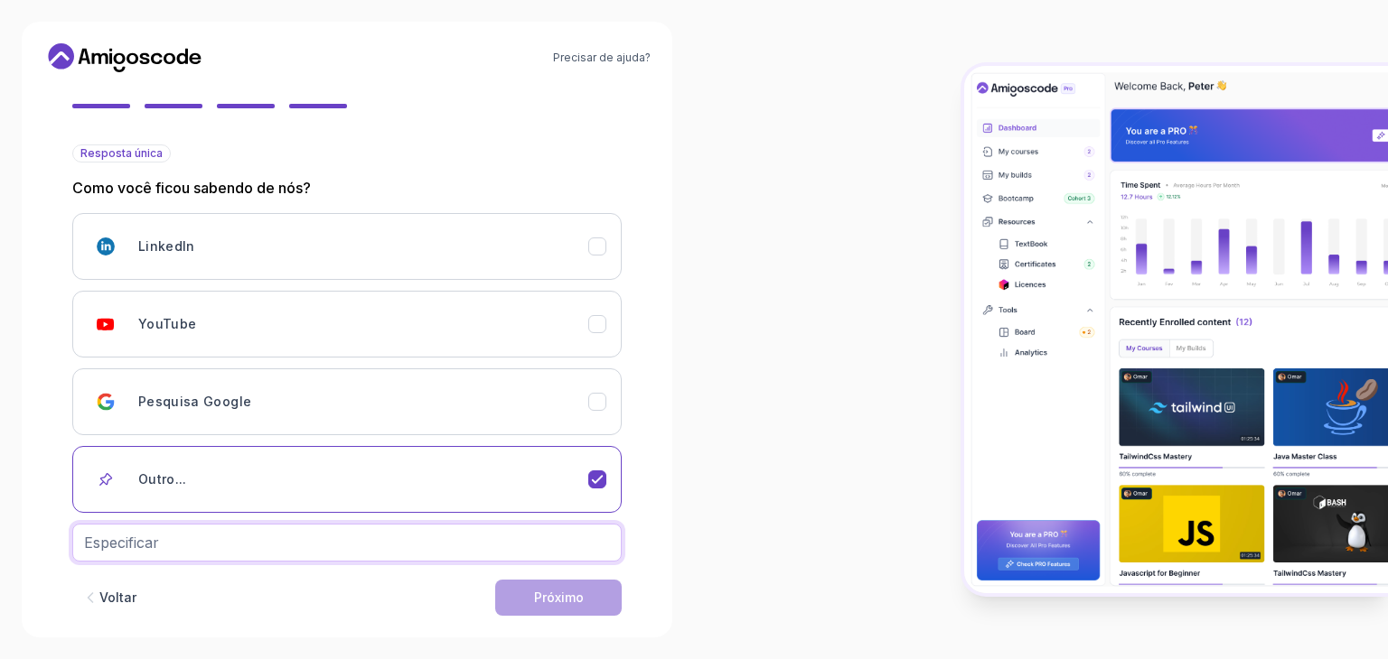
click at [195, 542] on input "text" at bounding box center [346, 543] width 549 height 38
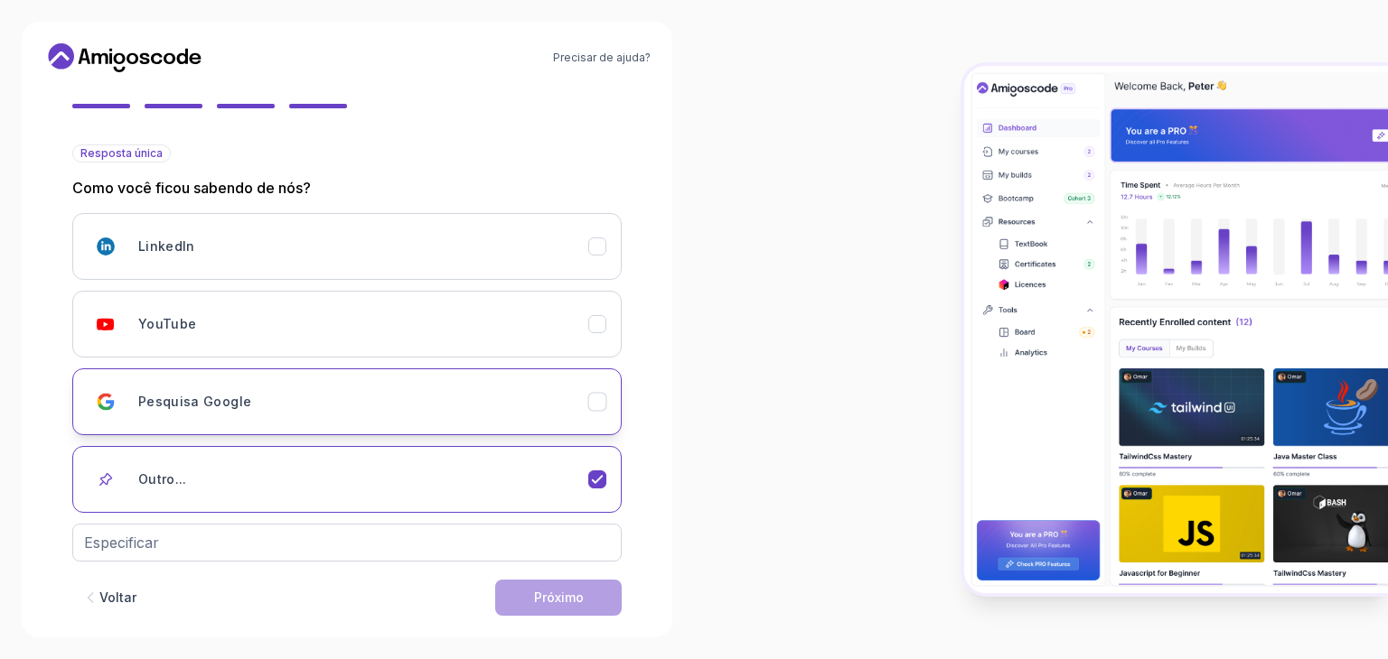
click at [194, 409] on h3 "Pesquisa Google" at bounding box center [194, 402] width 113 height 18
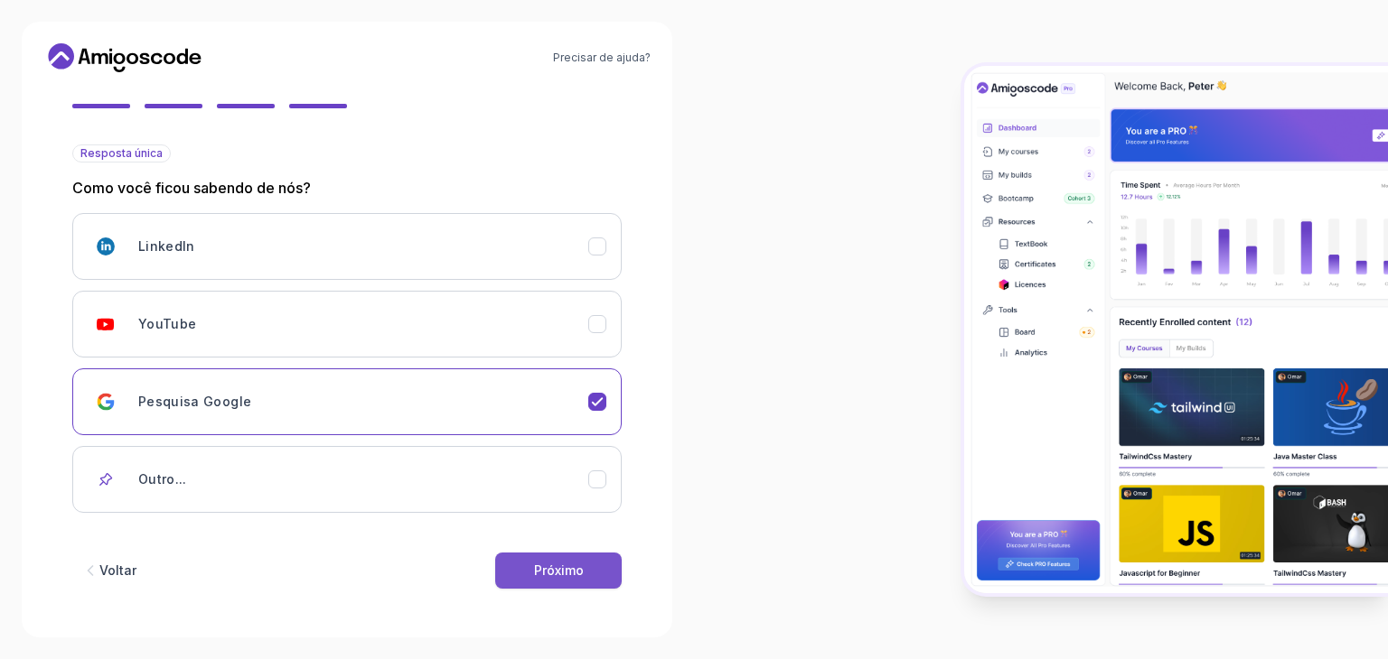
click at [556, 577] on div "Próximo" at bounding box center [559, 571] width 50 height 18
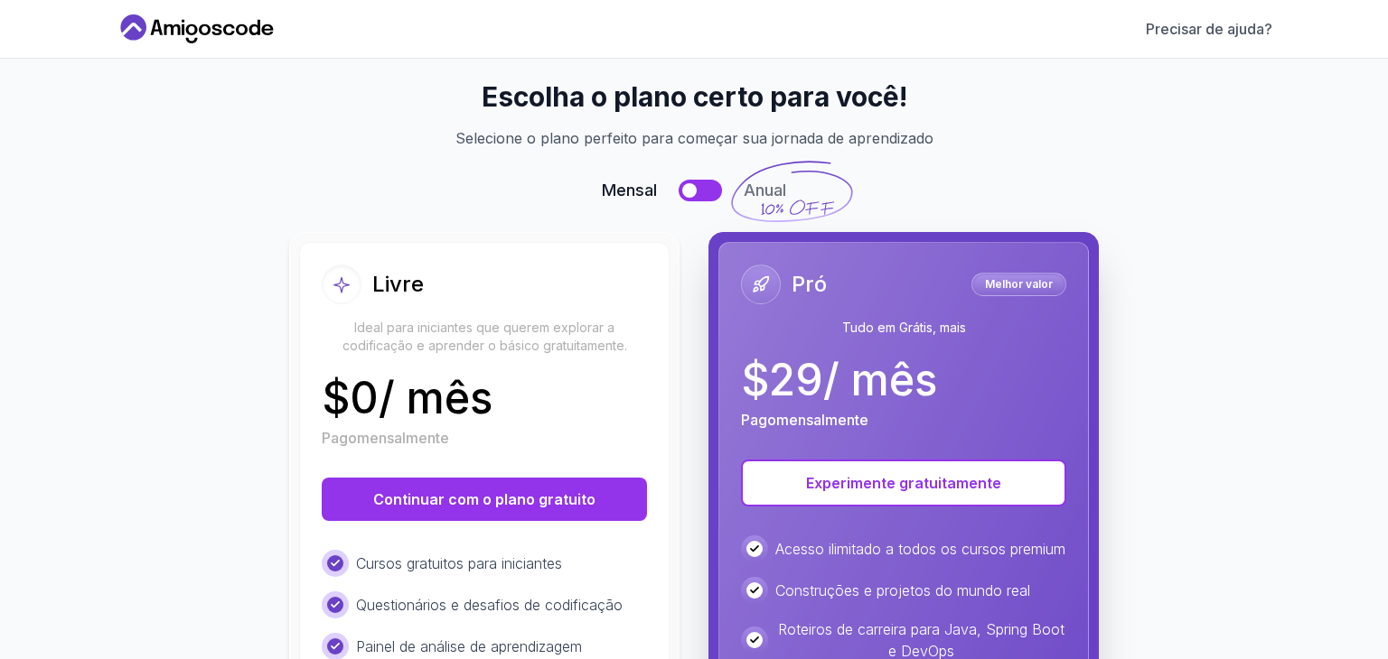
scroll to position [0, 0]
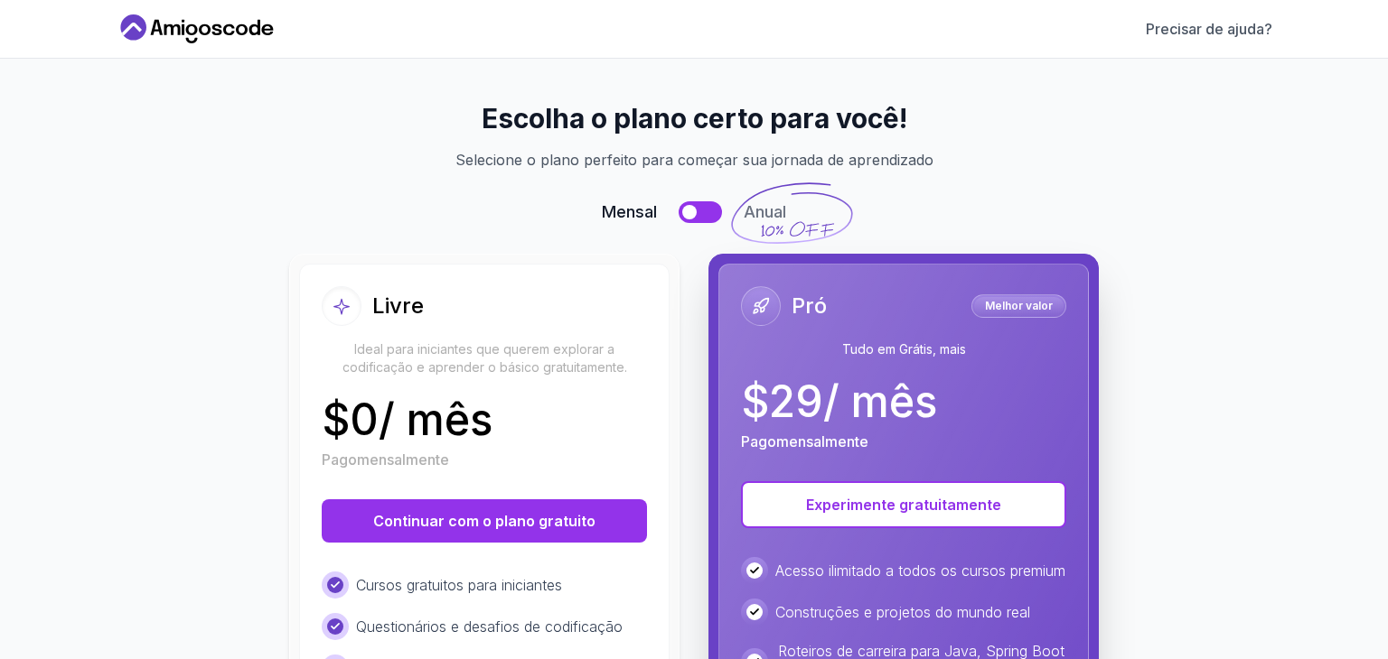
click at [690, 223] on div "Mensal Anual" at bounding box center [693, 212] width 1113 height 25
click at [687, 210] on div at bounding box center [689, 212] width 14 height 14
click at [678, 217] on button at bounding box center [699, 212] width 43 height 22
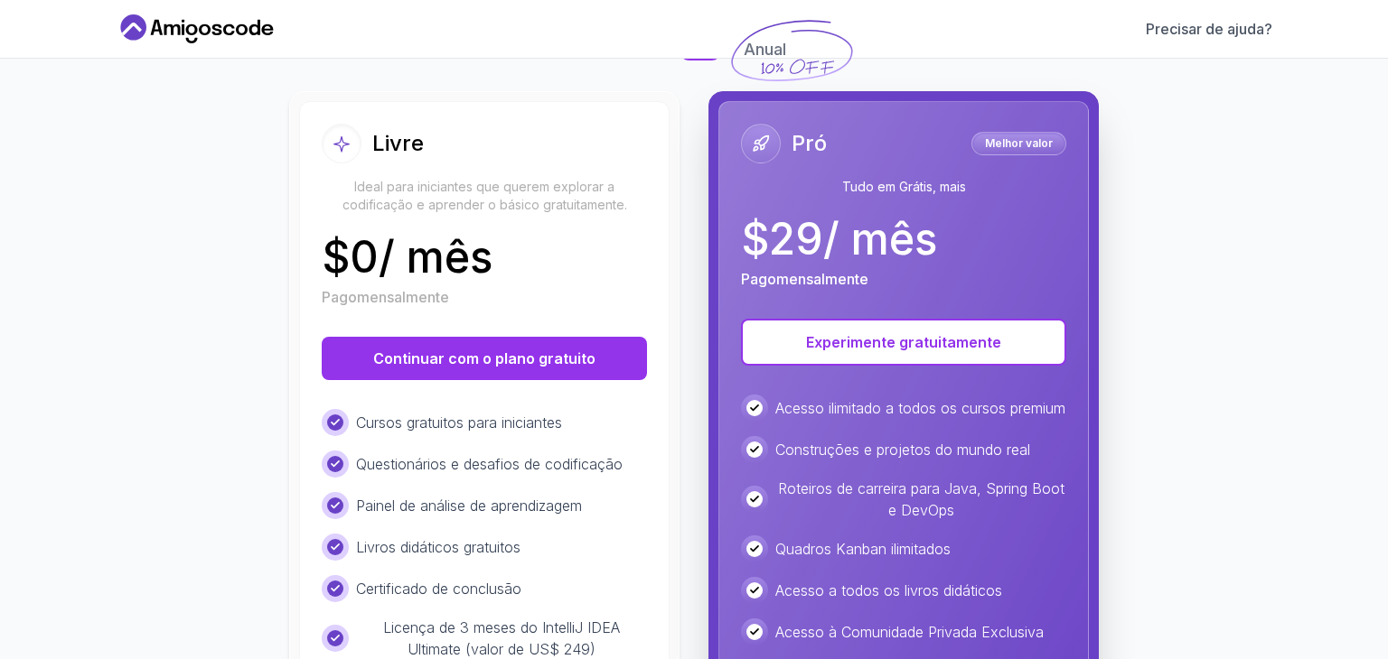
scroll to position [423, 0]
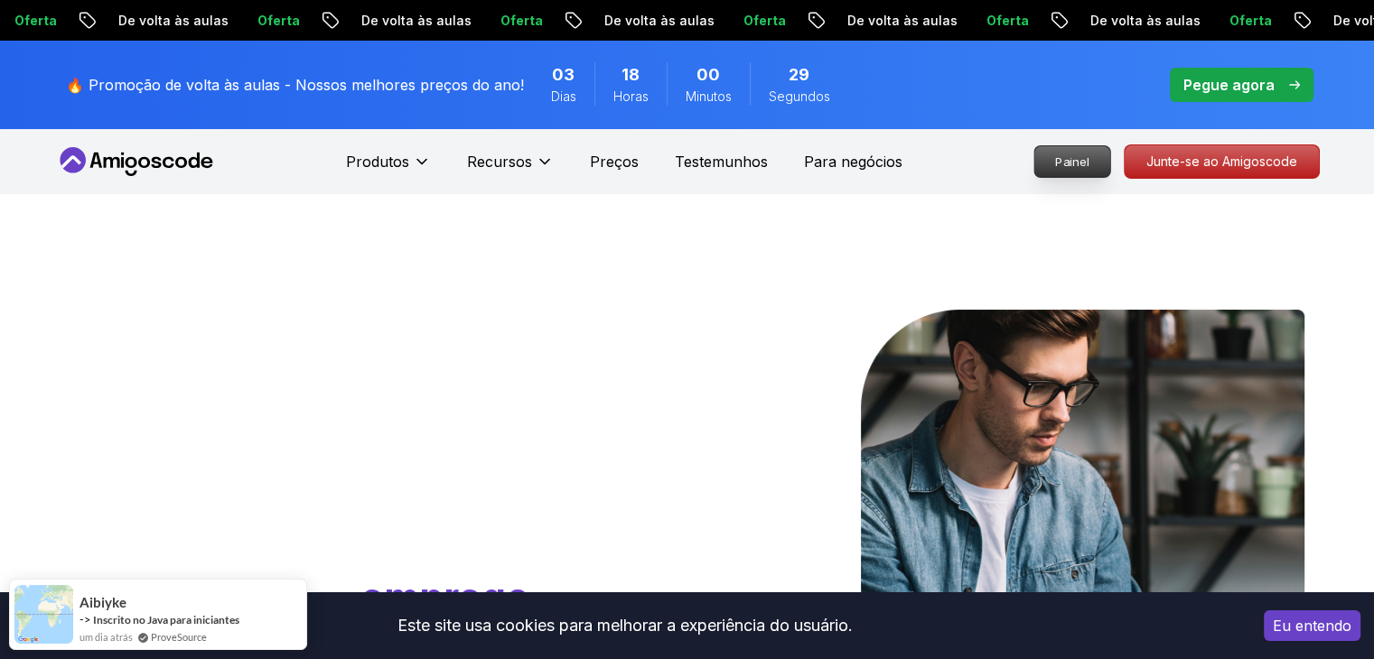
click at [1076, 169] on p "Painel" at bounding box center [1072, 161] width 76 height 31
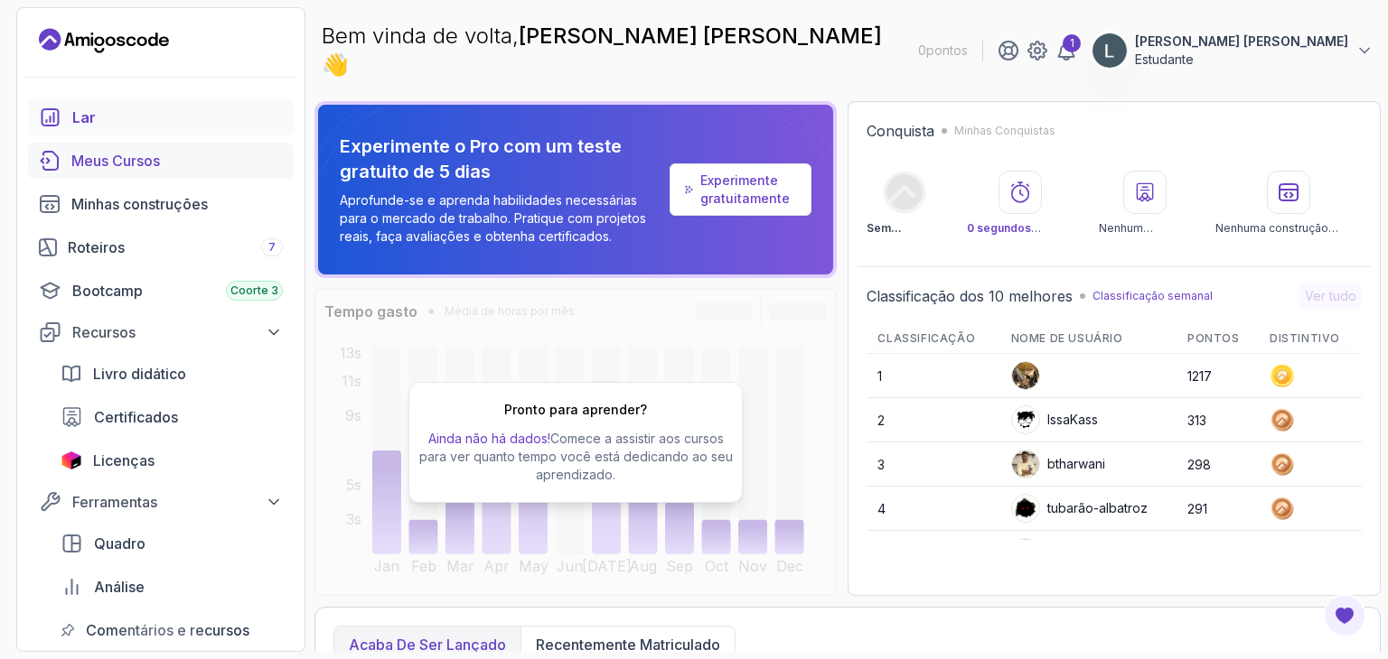
click at [141, 161] on font "Meus Cursos" at bounding box center [115, 161] width 89 height 18
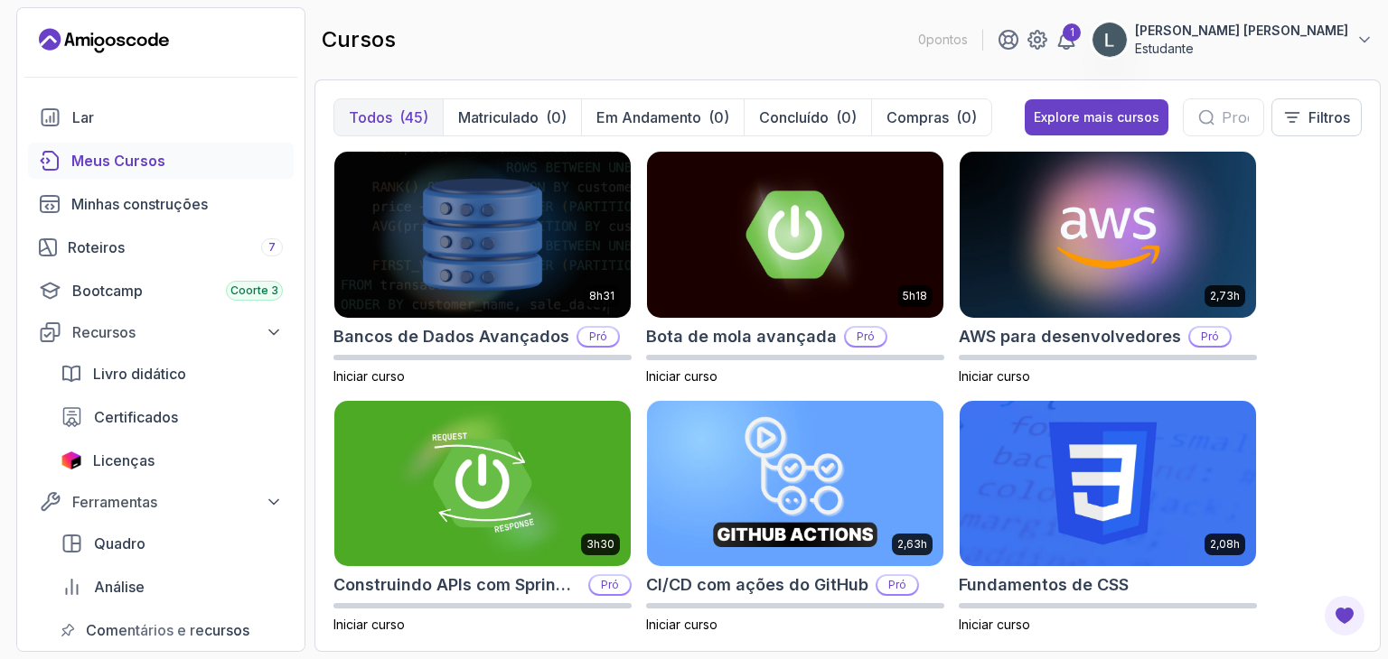
click at [1221, 108] on input "text" at bounding box center [1234, 118] width 27 height 22
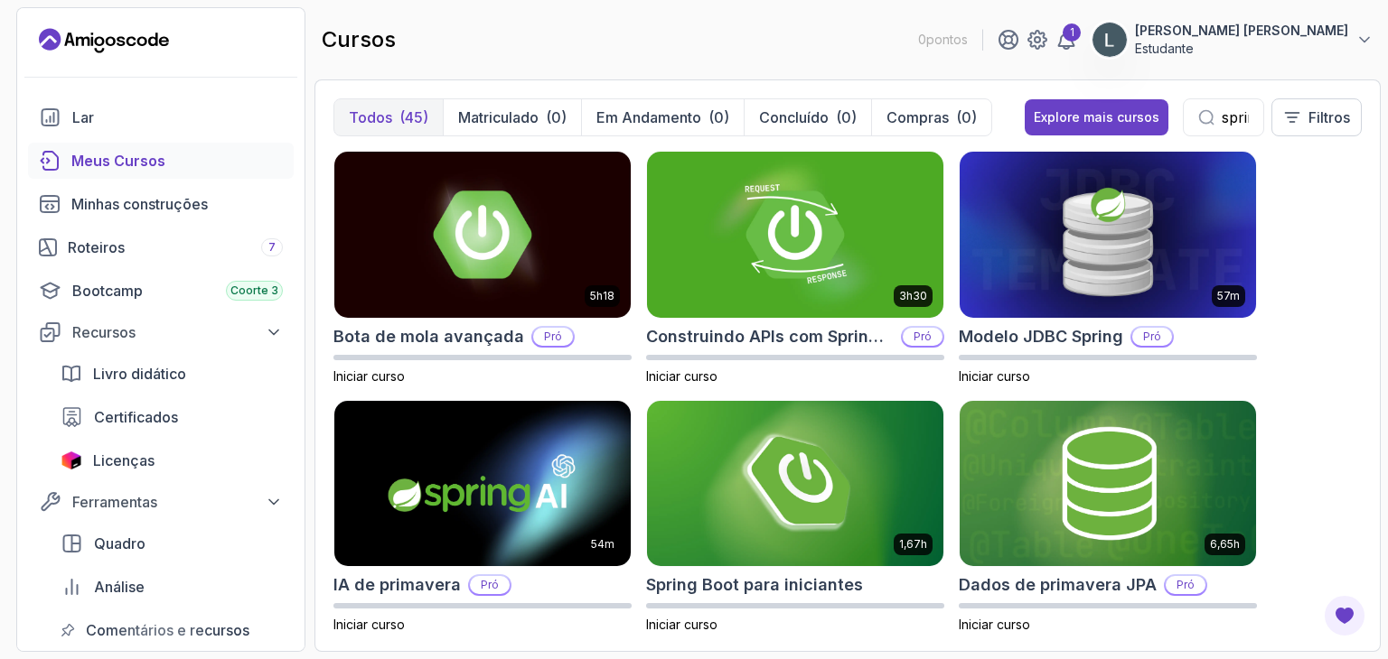
scroll to position [0, 9]
type input "spring"
click at [1099, 121] on font "Explore mais cursos" at bounding box center [1097, 116] width 126 height 15
click at [1221, 124] on input "text" at bounding box center [1234, 118] width 27 height 22
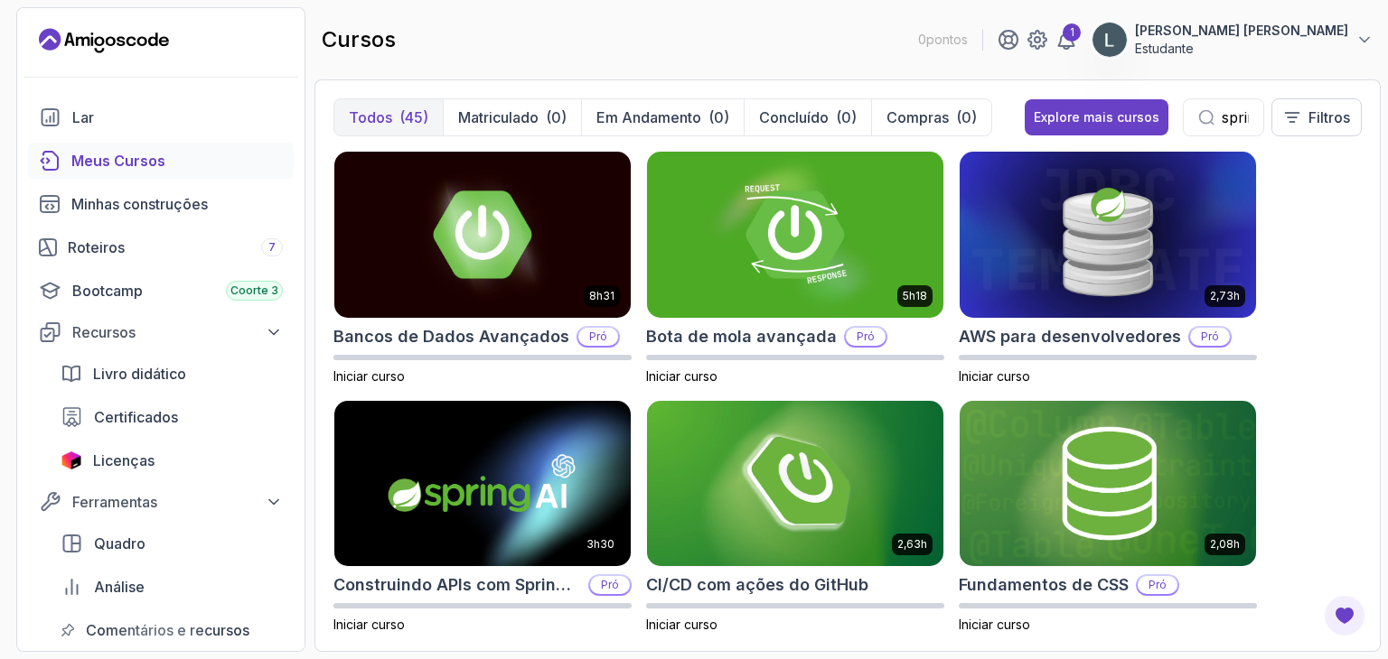
scroll to position [0, 9]
type input "spring"
click at [1206, 124] on icon at bounding box center [1207, 118] width 14 height 14
click at [1231, 118] on input "spring" at bounding box center [1234, 118] width 27 height 22
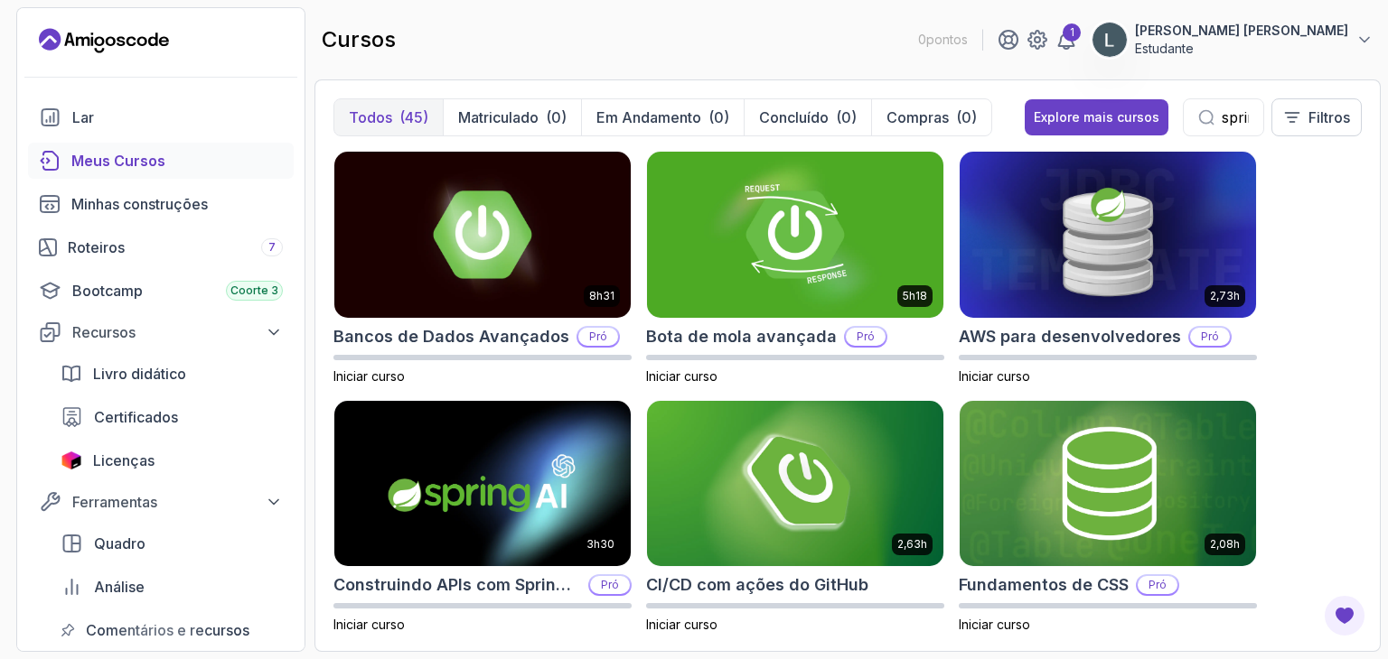
drag, startPoint x: 1308, startPoint y: 111, endPoint x: 1325, endPoint y: 201, distance: 92.0
click at [1325, 201] on div "Todos (45) Matriculado (0) Em andamento (0) Concluído (0) Compras (0) Explore m…" at bounding box center [847, 365] width 1028 height 535
click at [1204, 123] on icon at bounding box center [1206, 117] width 16 height 16
click at [1204, 123] on icon at bounding box center [1207, 118] width 14 height 14
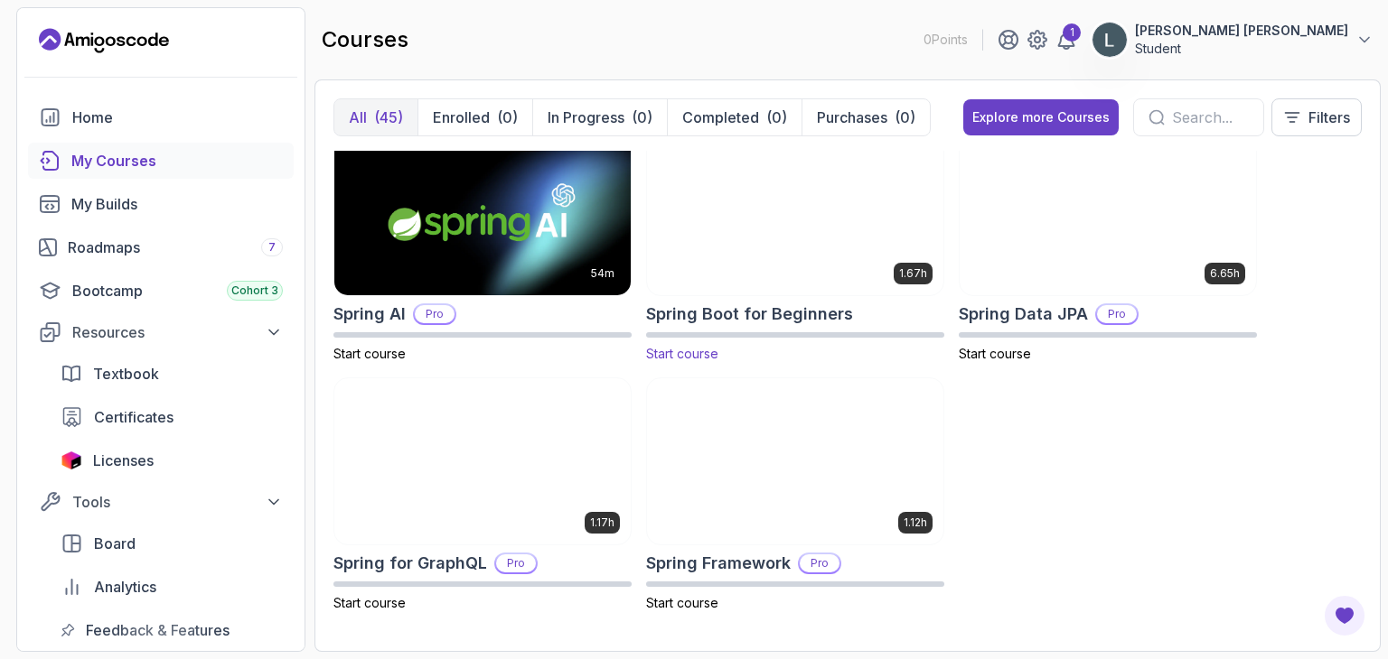
scroll to position [90, 0]
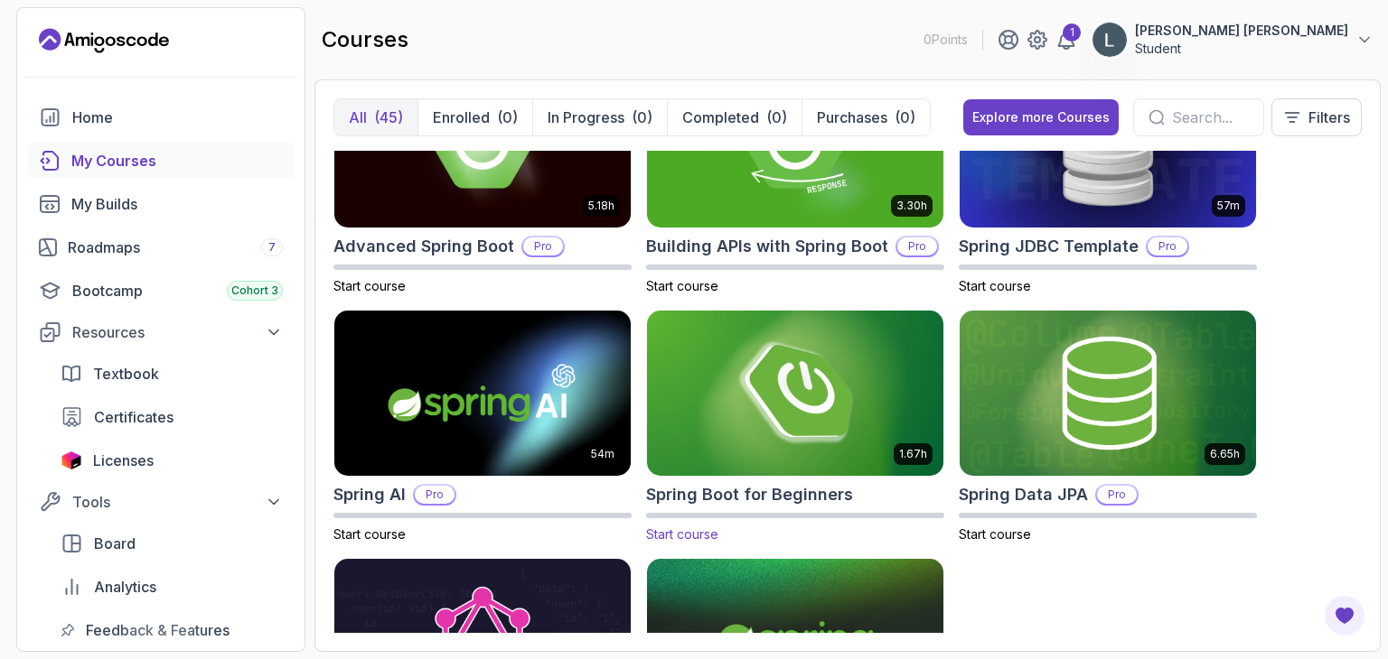
click at [782, 418] on img at bounding box center [795, 393] width 311 height 174
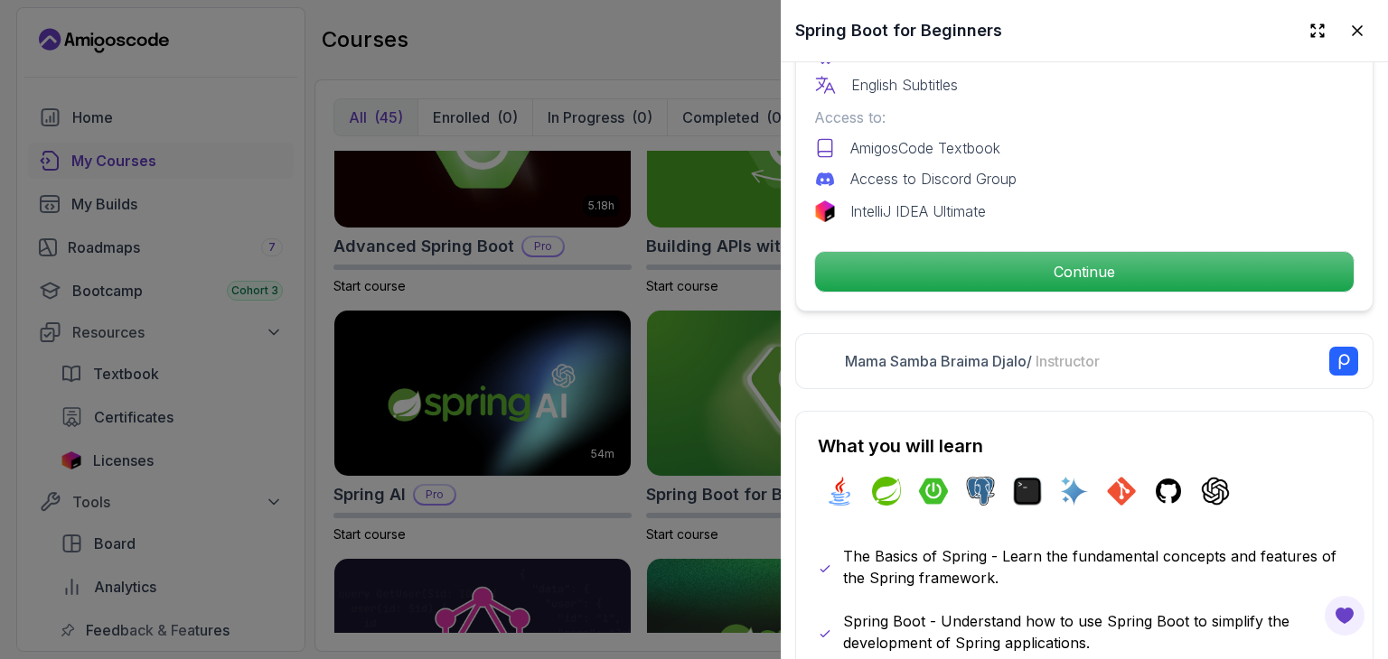
scroll to position [632, 0]
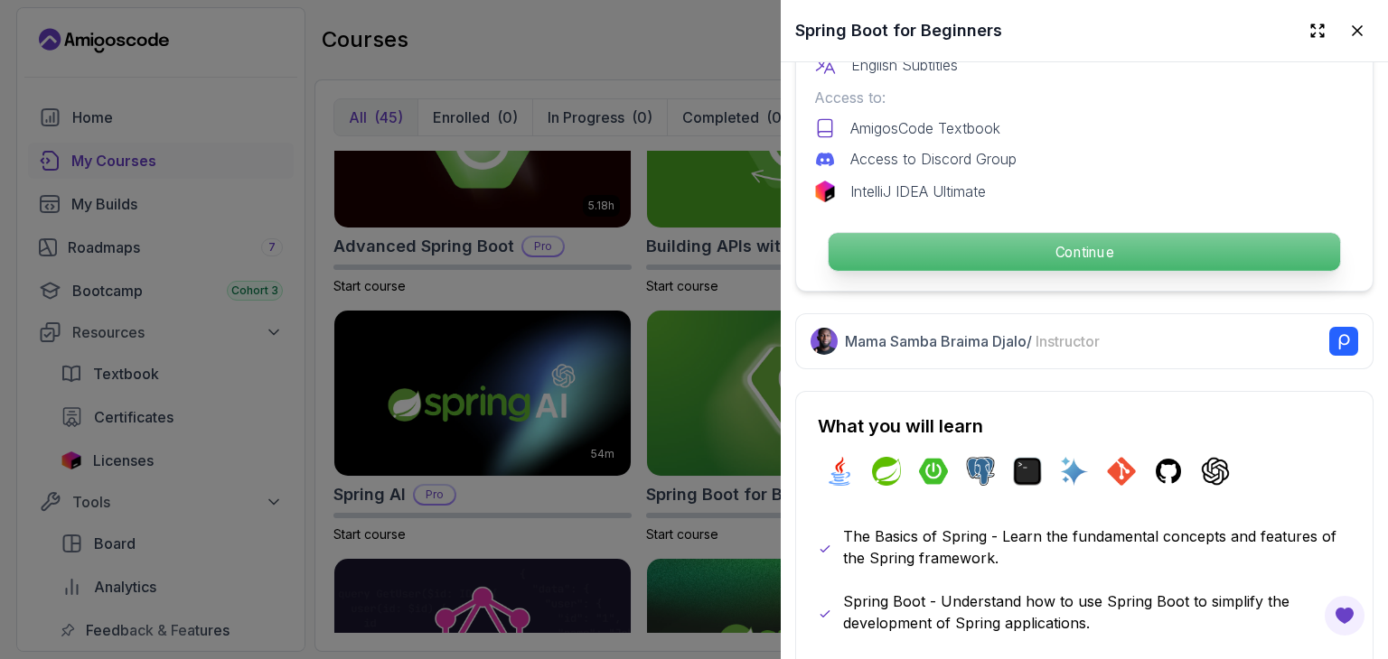
click at [1080, 243] on p "Continue" at bounding box center [1083, 252] width 511 height 38
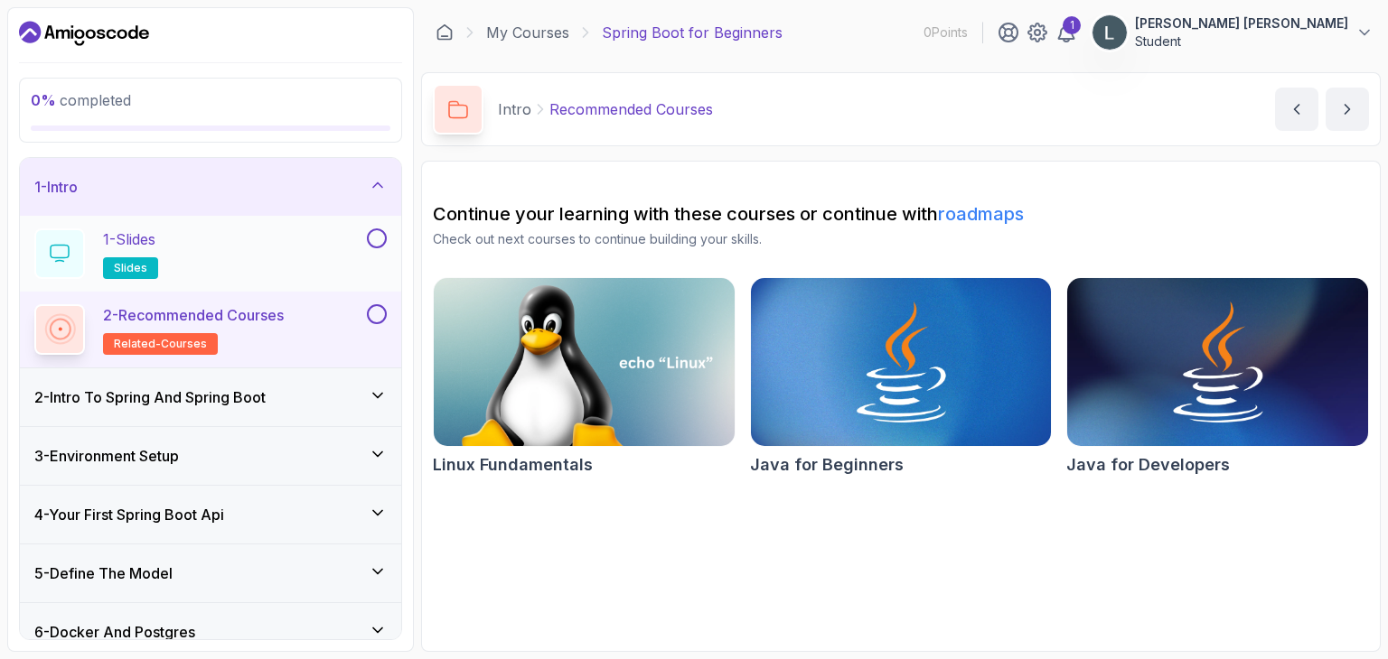
click at [144, 248] on p "1 - Slides" at bounding box center [129, 240] width 52 height 22
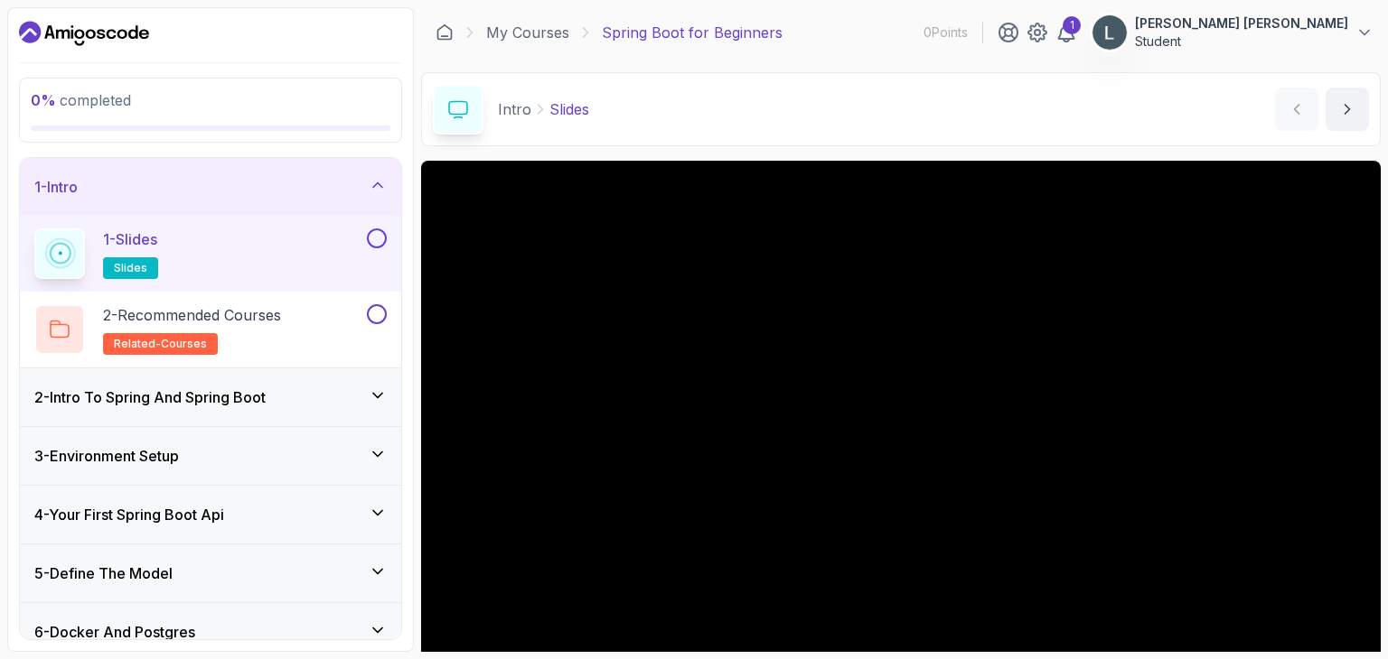
click at [370, 398] on icon at bounding box center [378, 396] width 18 height 18
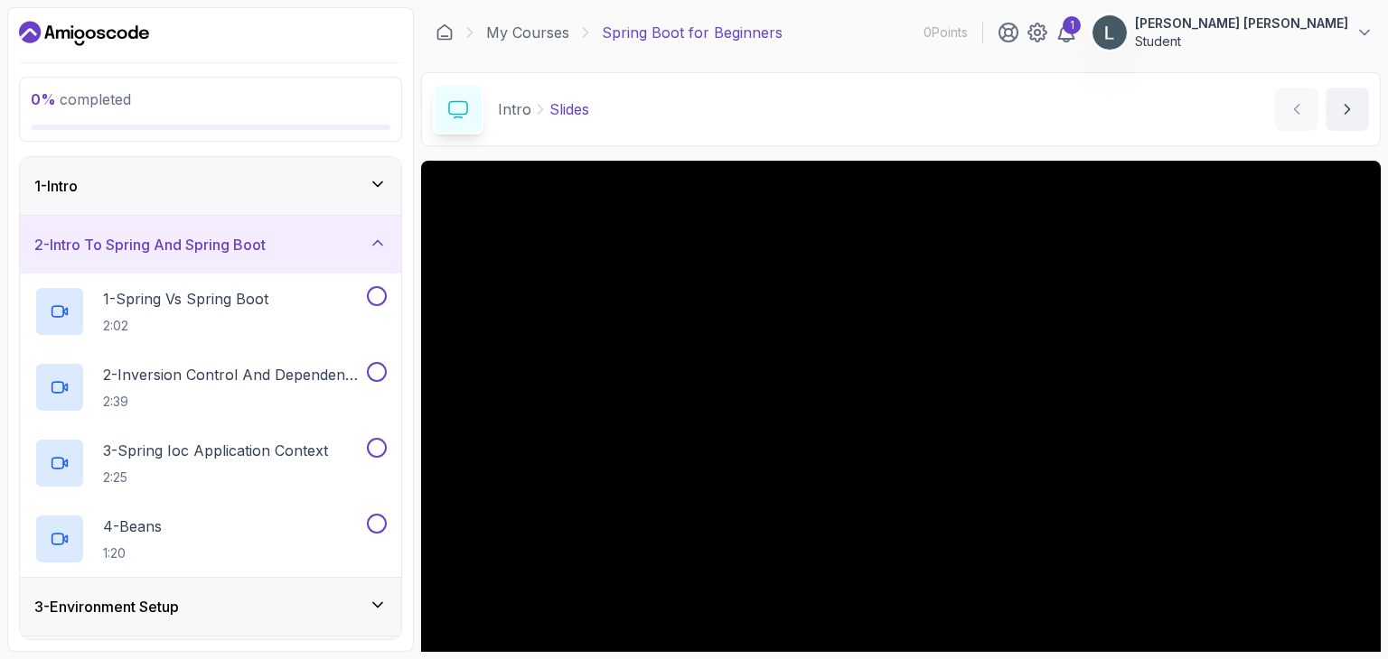
click at [375, 239] on icon at bounding box center [378, 243] width 18 height 18
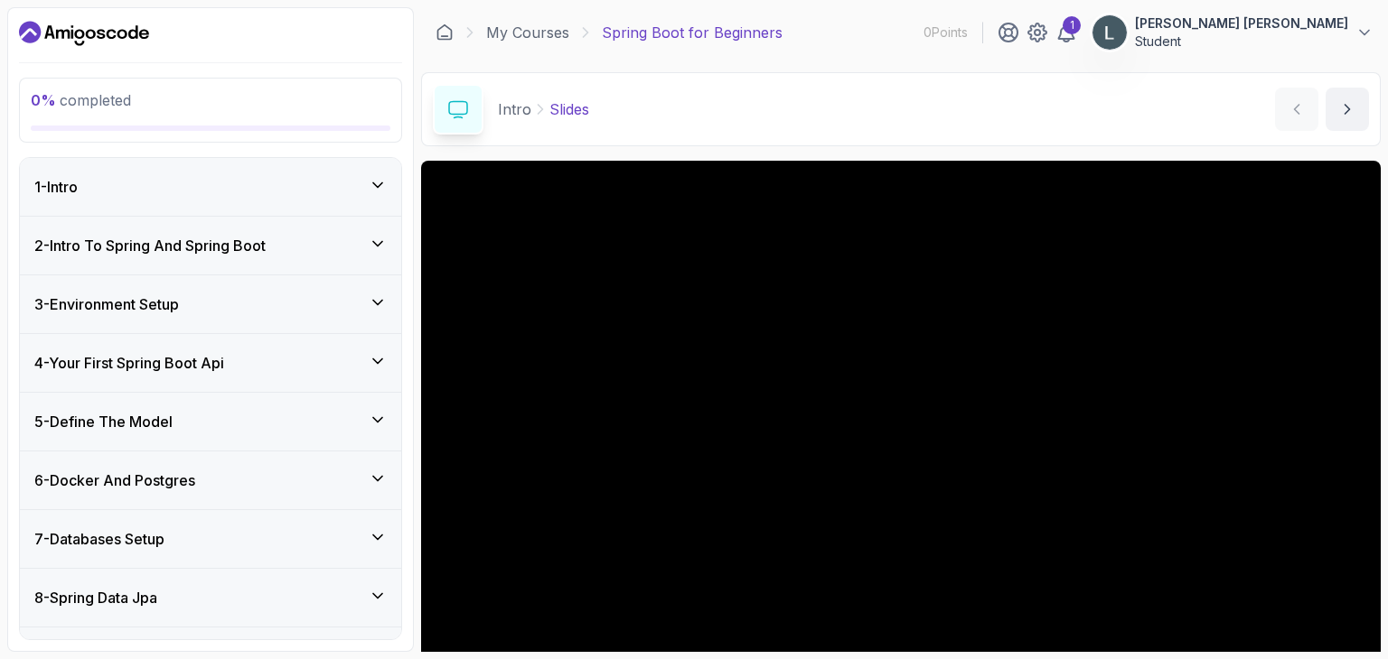
click at [375, 239] on icon at bounding box center [378, 244] width 18 height 18
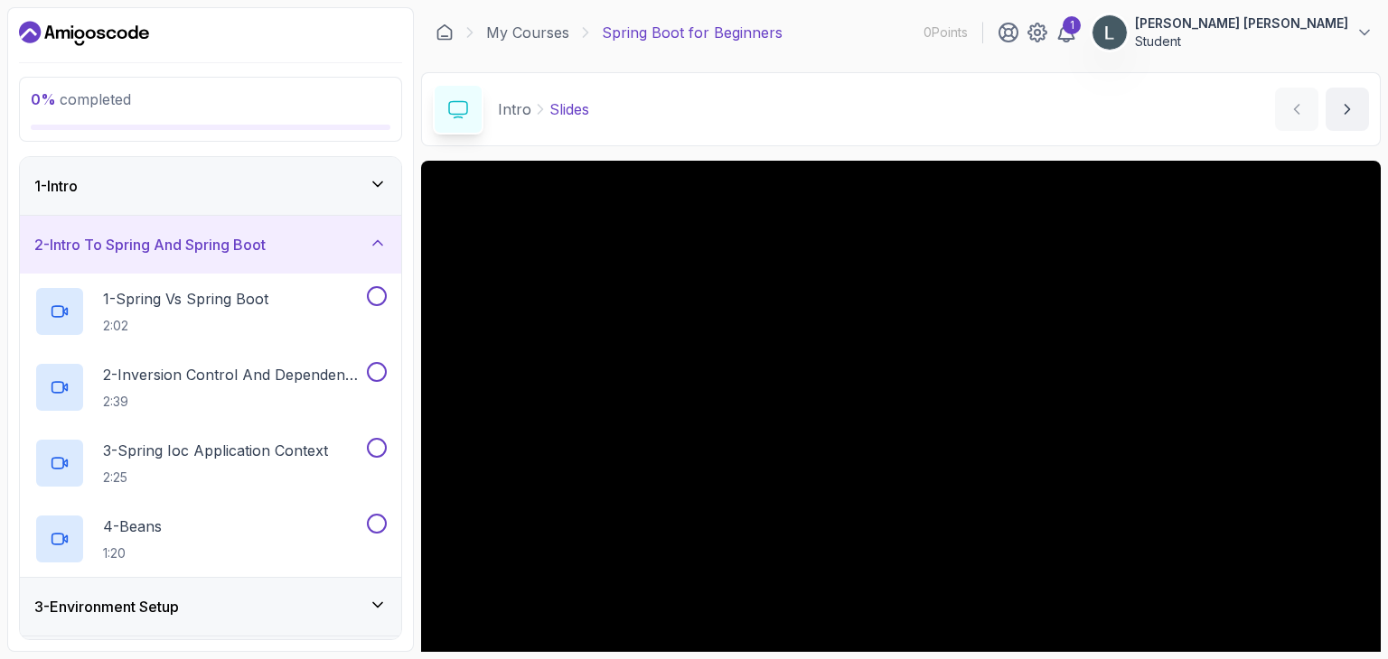
click at [375, 239] on icon at bounding box center [378, 243] width 18 height 18
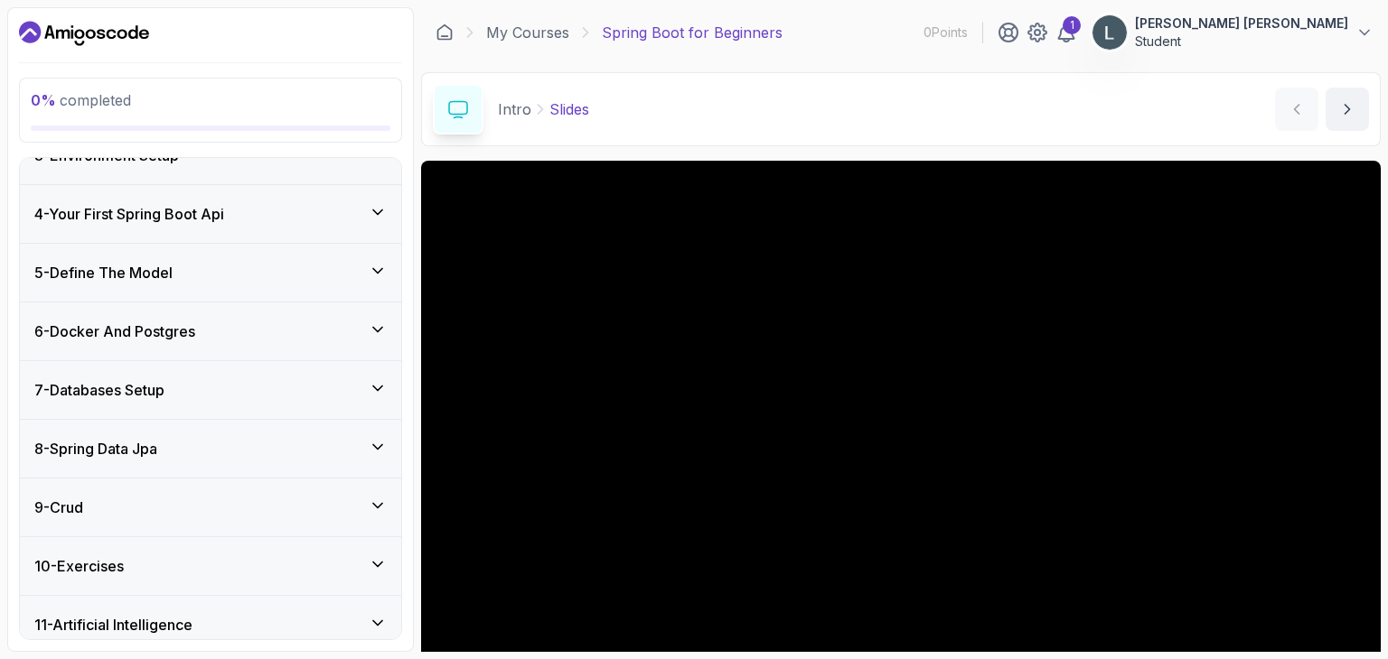
scroll to position [181, 0]
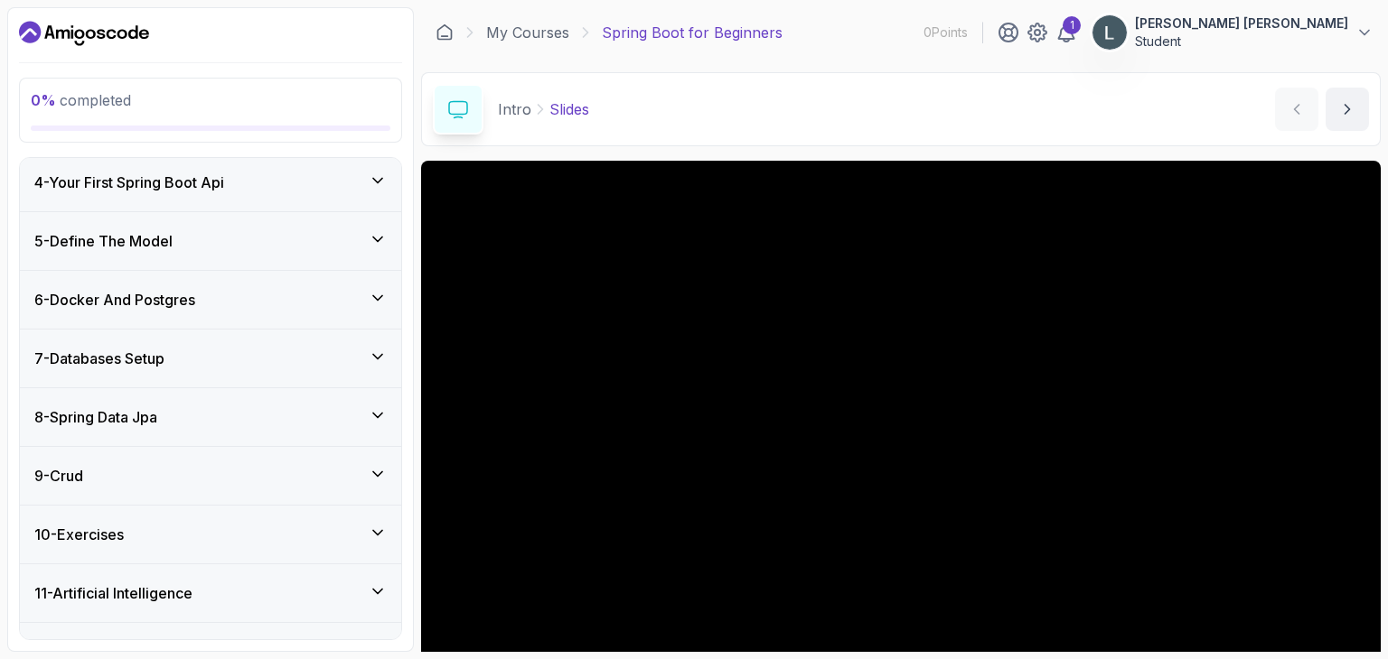
click at [369, 297] on div "6 - Docker And Postgres" at bounding box center [210, 300] width 352 height 22
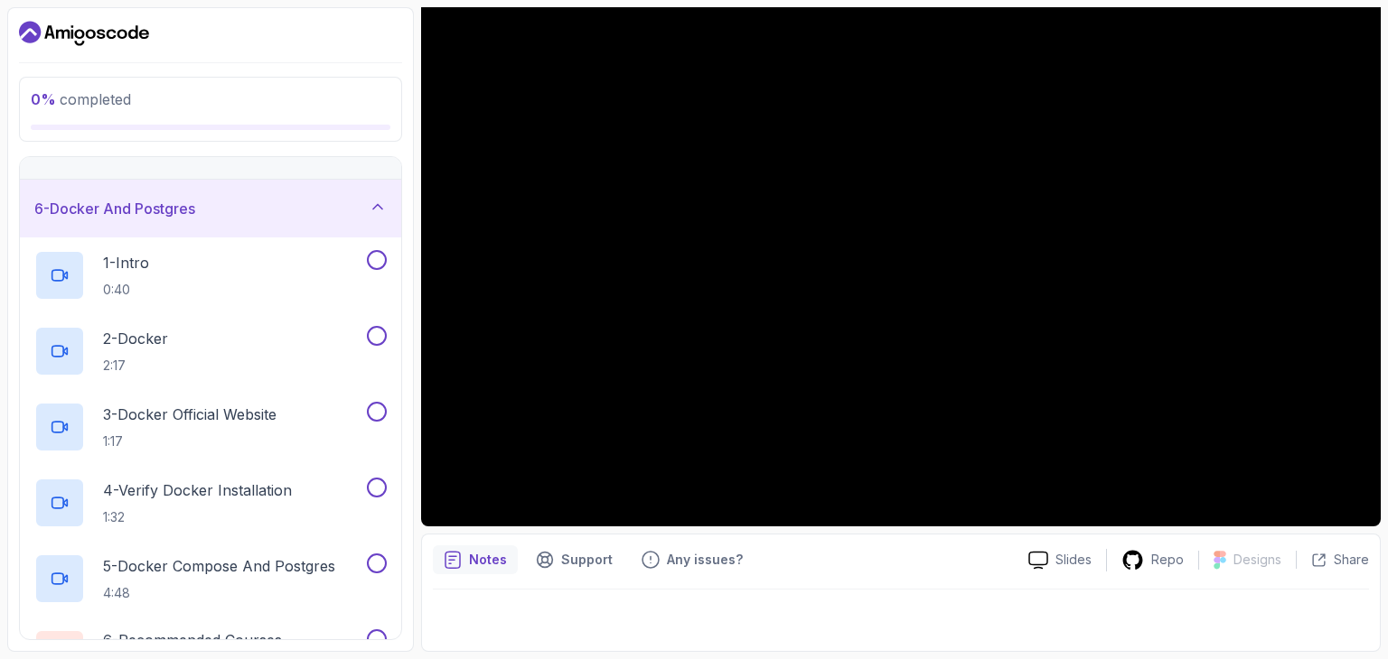
scroll to position [0, 0]
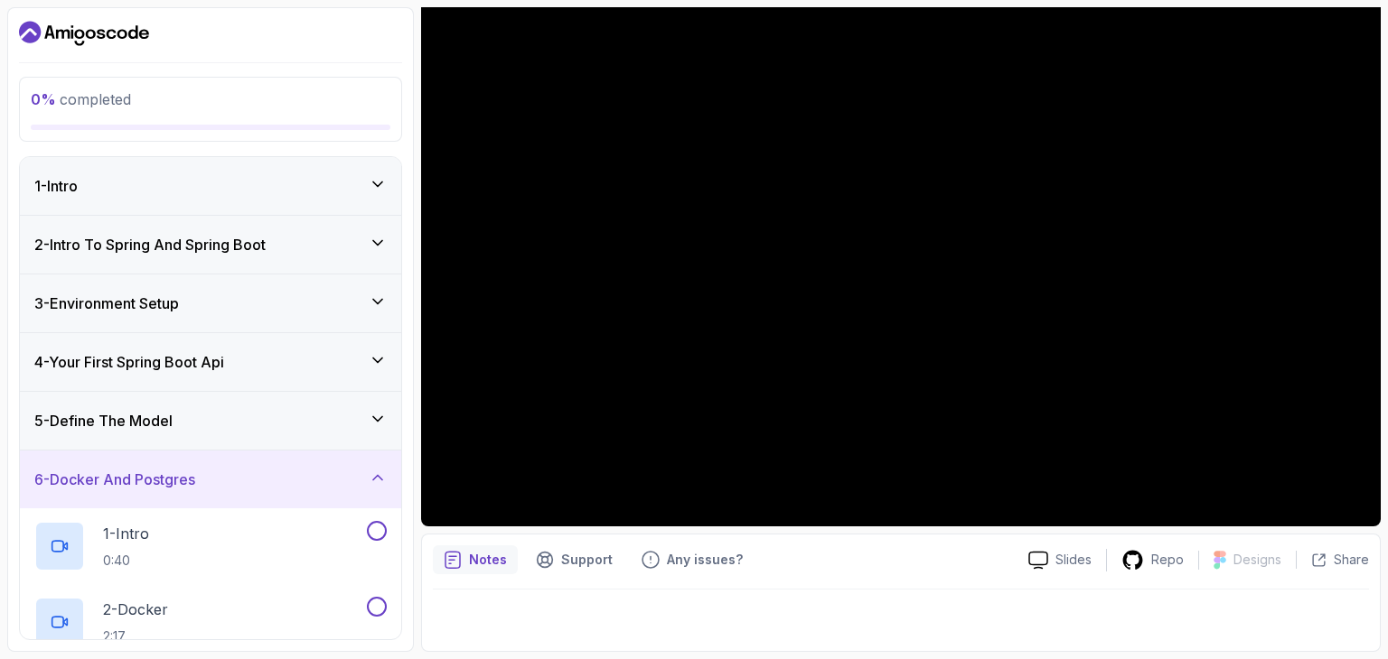
click at [374, 482] on icon at bounding box center [378, 478] width 18 height 18
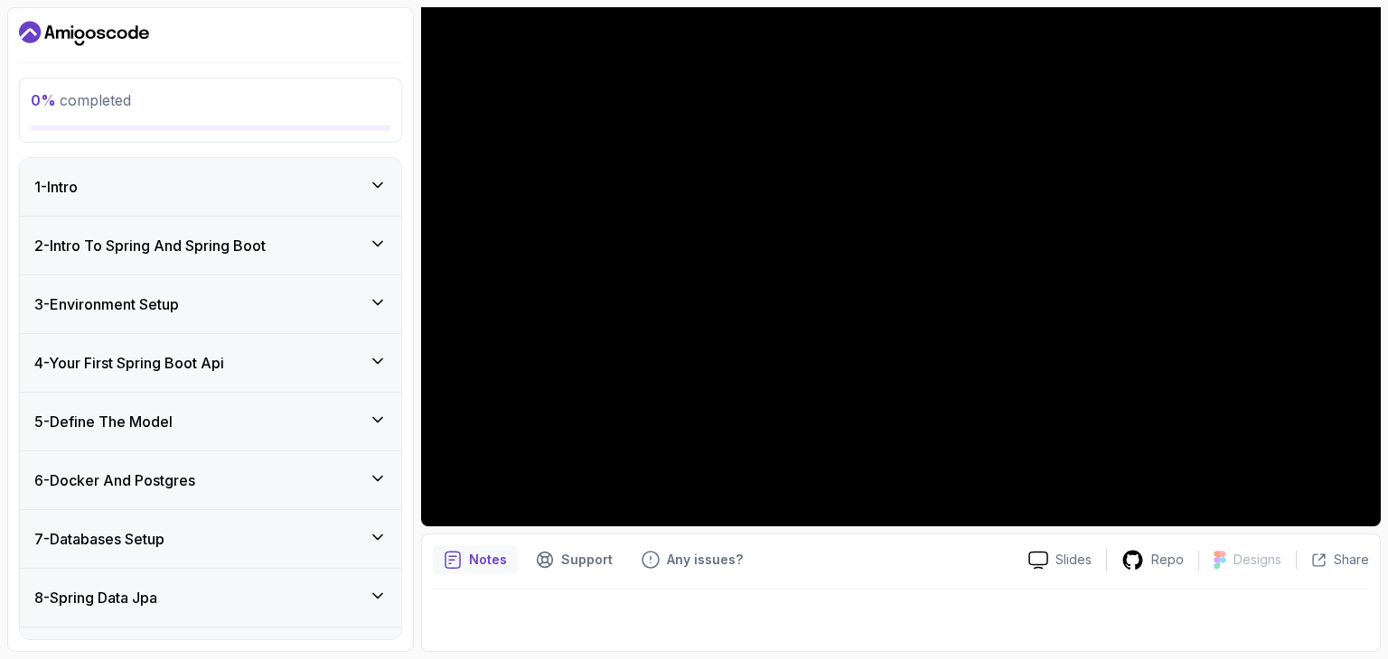
click at [373, 182] on icon at bounding box center [377, 184] width 9 height 5
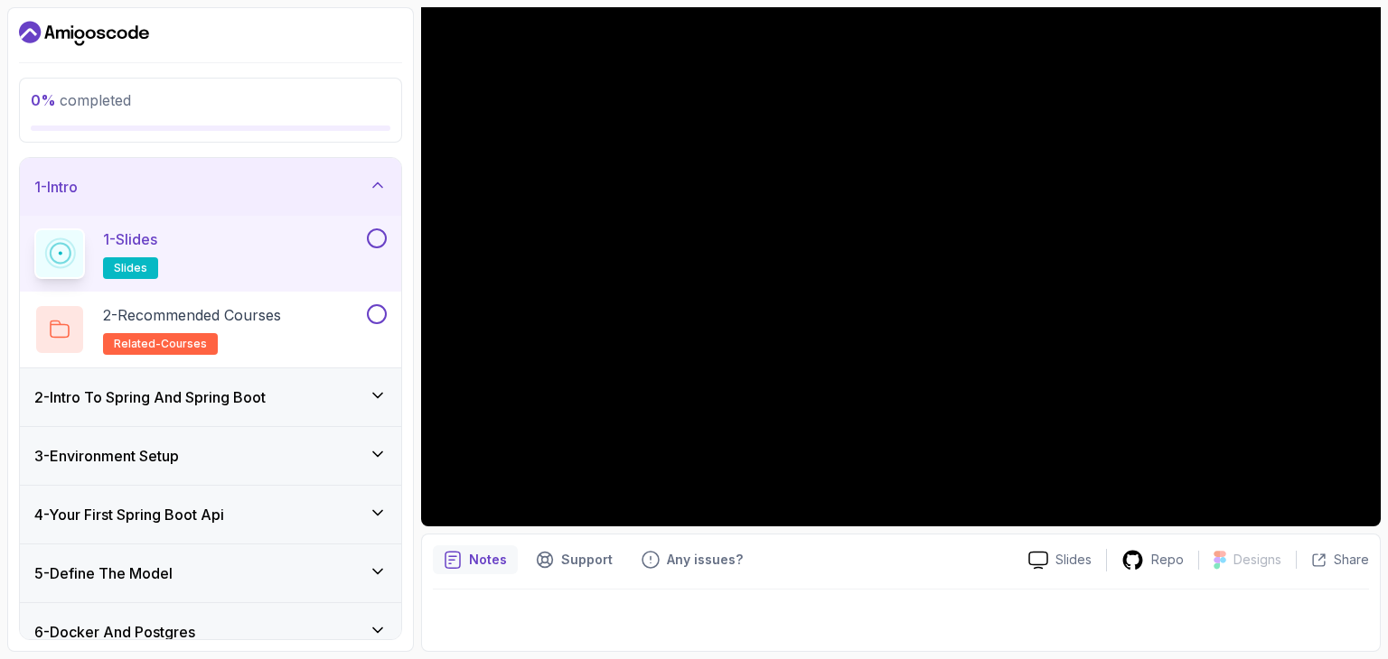
click at [137, 257] on p "slides" at bounding box center [130, 268] width 55 height 22
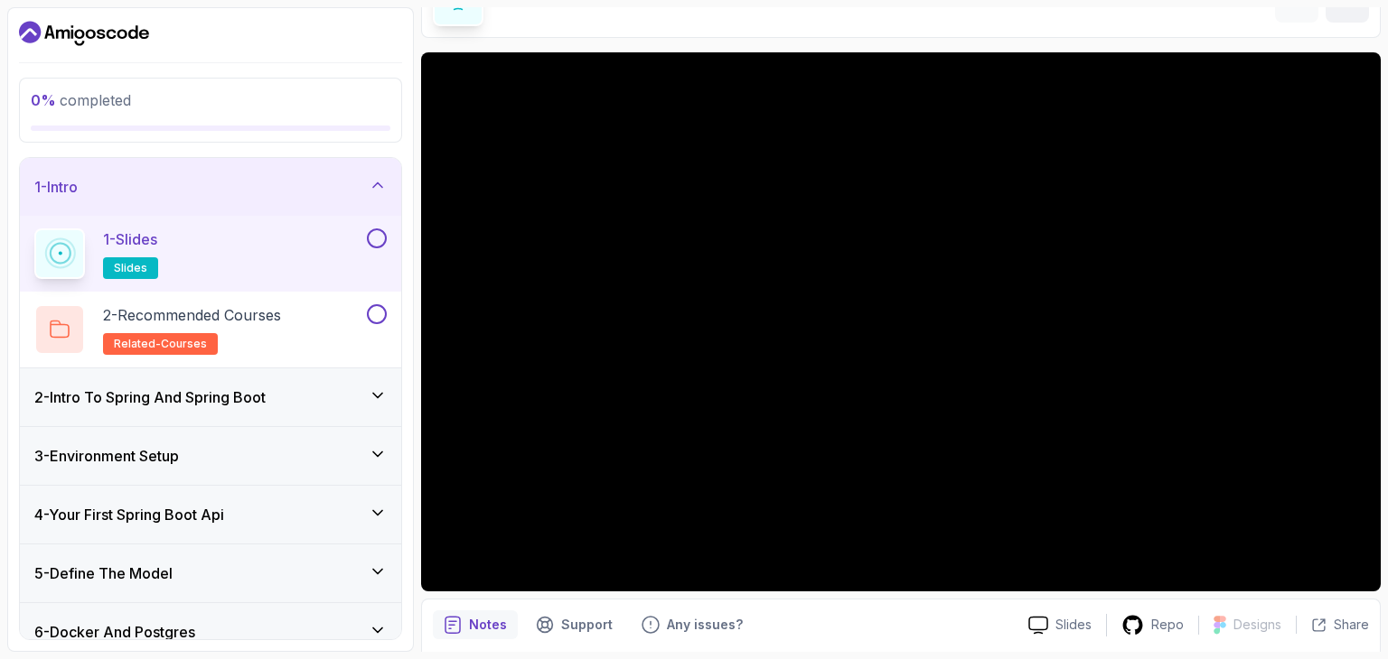
scroll to position [83, 0]
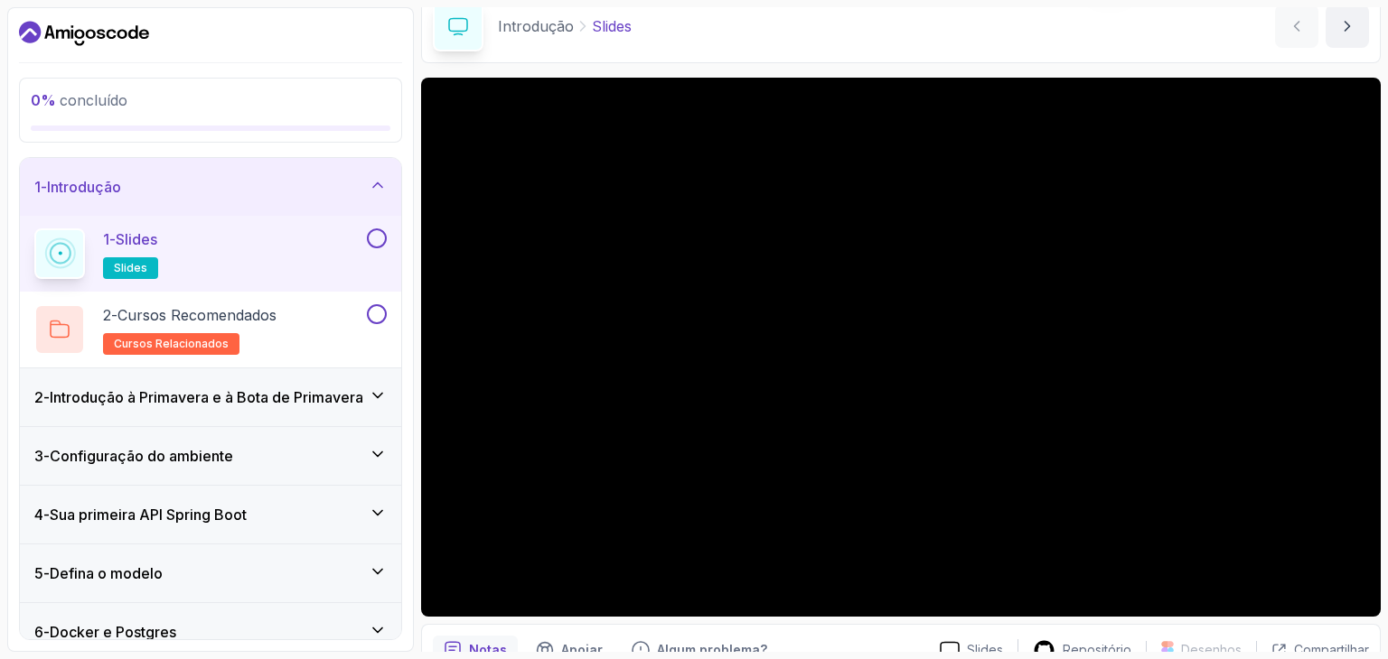
click at [1204, 11] on div "Introdução Slides Slides por Nelson" at bounding box center [900, 26] width 959 height 74
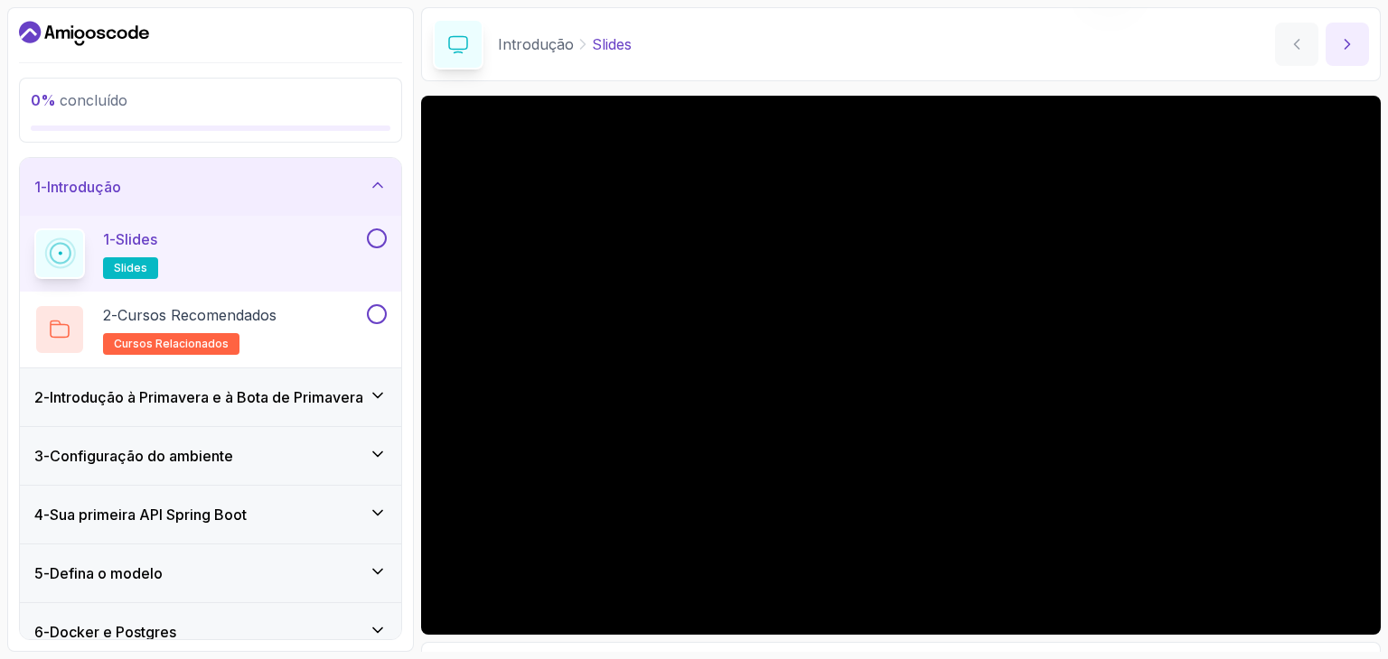
scroll to position [90, 0]
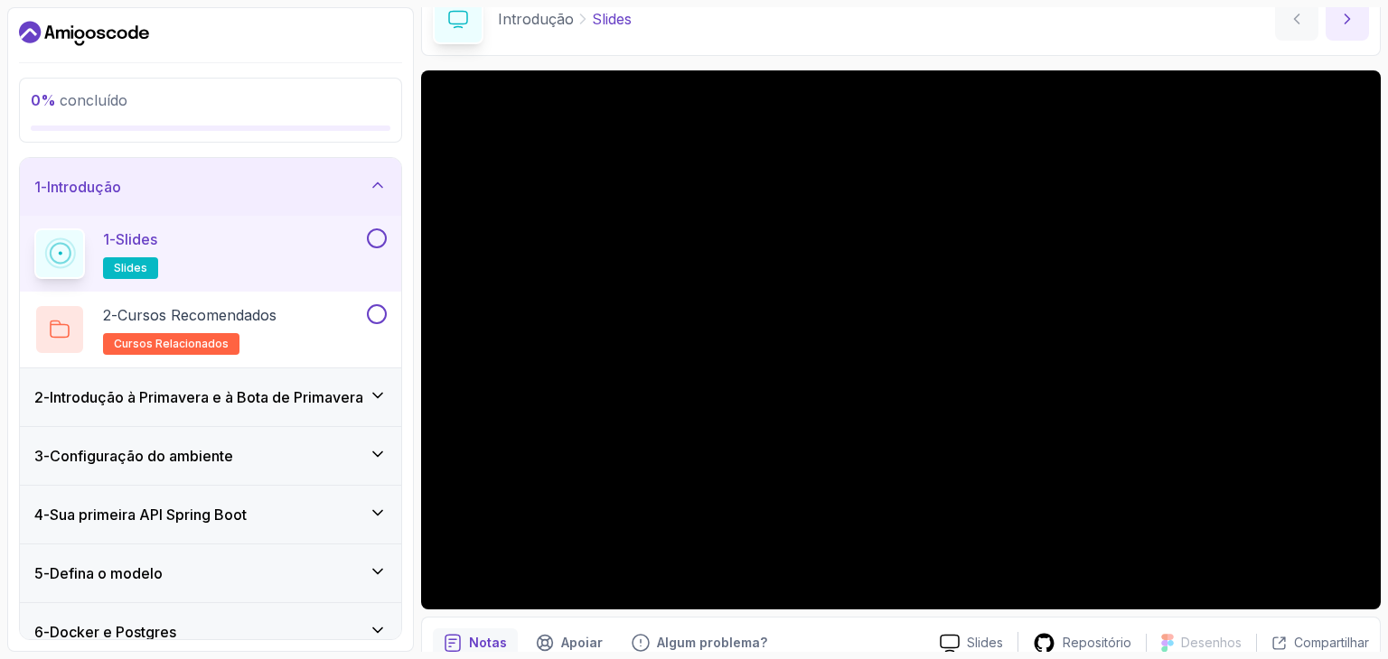
click at [1348, 25] on icon "próximo conteúdo" at bounding box center [1347, 19] width 18 height 18
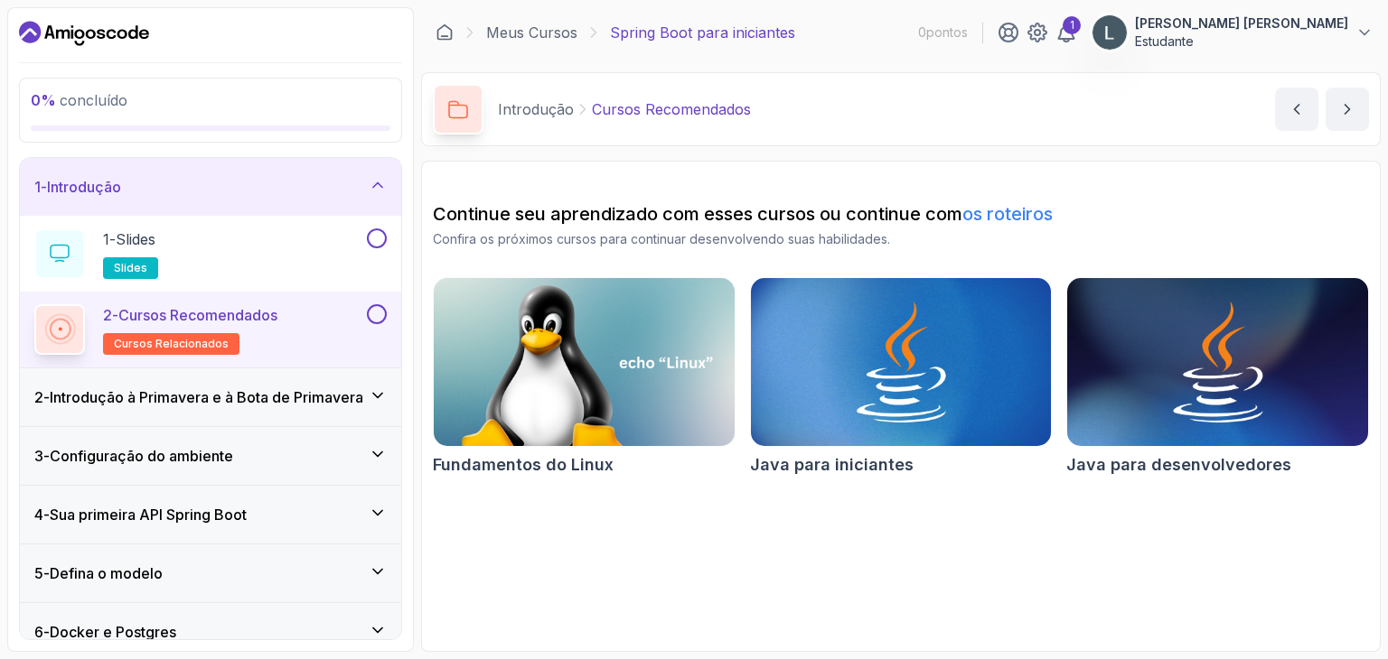
click at [313, 313] on div "2 - Cursos Recomendados cursos relacionados" at bounding box center [198, 329] width 329 height 51
click at [137, 323] on p "2 - Cursos Recomendados" at bounding box center [190, 315] width 174 height 22
click at [206, 236] on div "1 - Slides slides" at bounding box center [198, 254] width 329 height 51
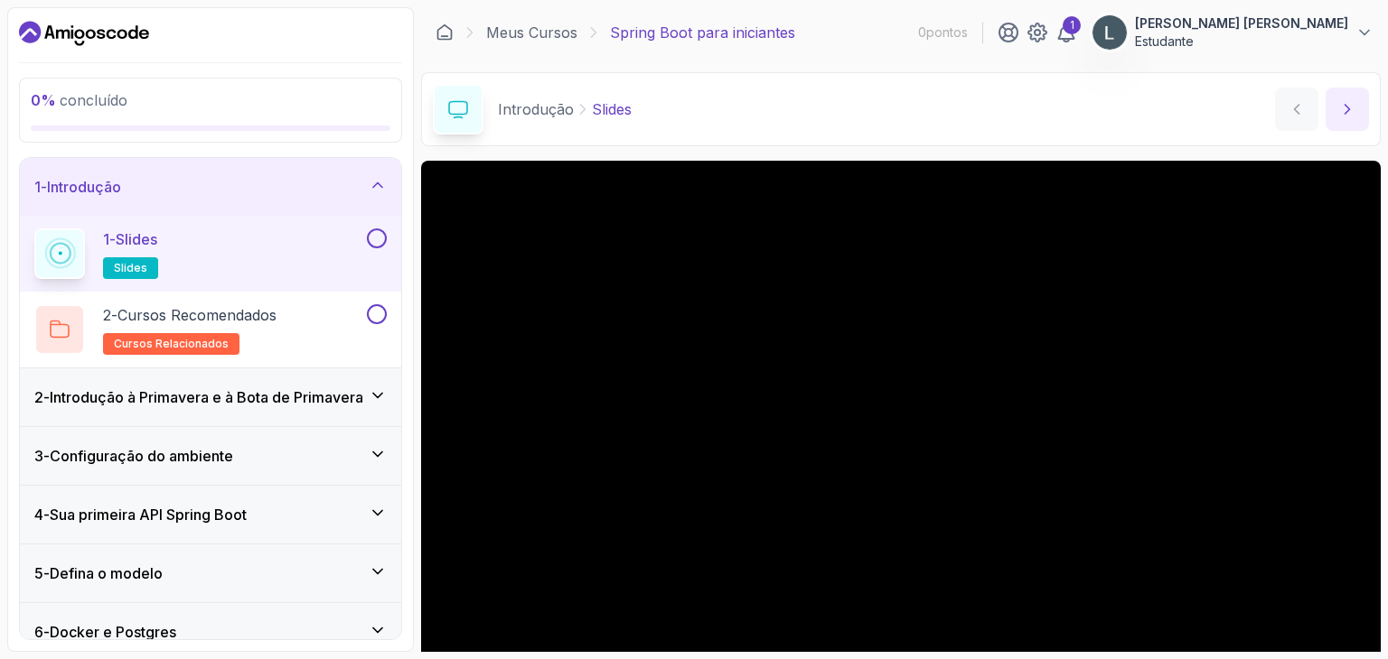
click at [1345, 102] on icon "próximo conteúdo" at bounding box center [1347, 109] width 18 height 18
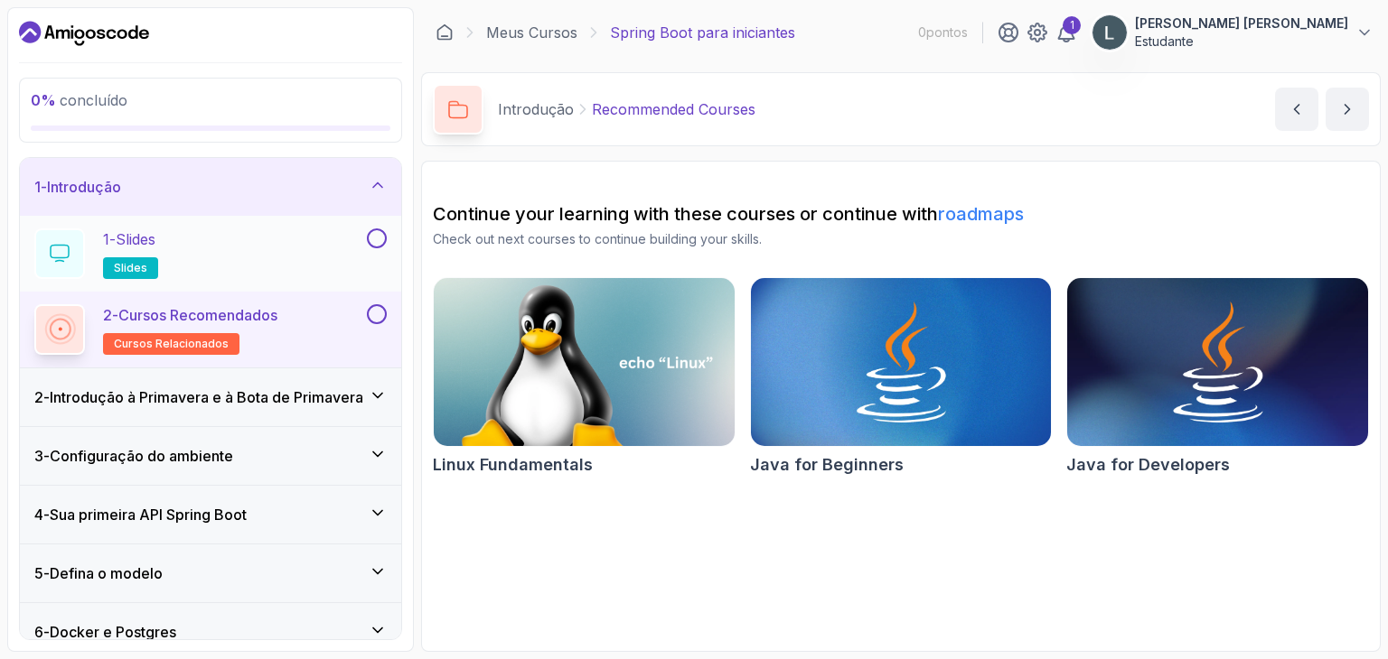
click at [248, 243] on div "1 - Slides slides" at bounding box center [198, 254] width 329 height 51
